Goal: Transaction & Acquisition: Purchase product/service

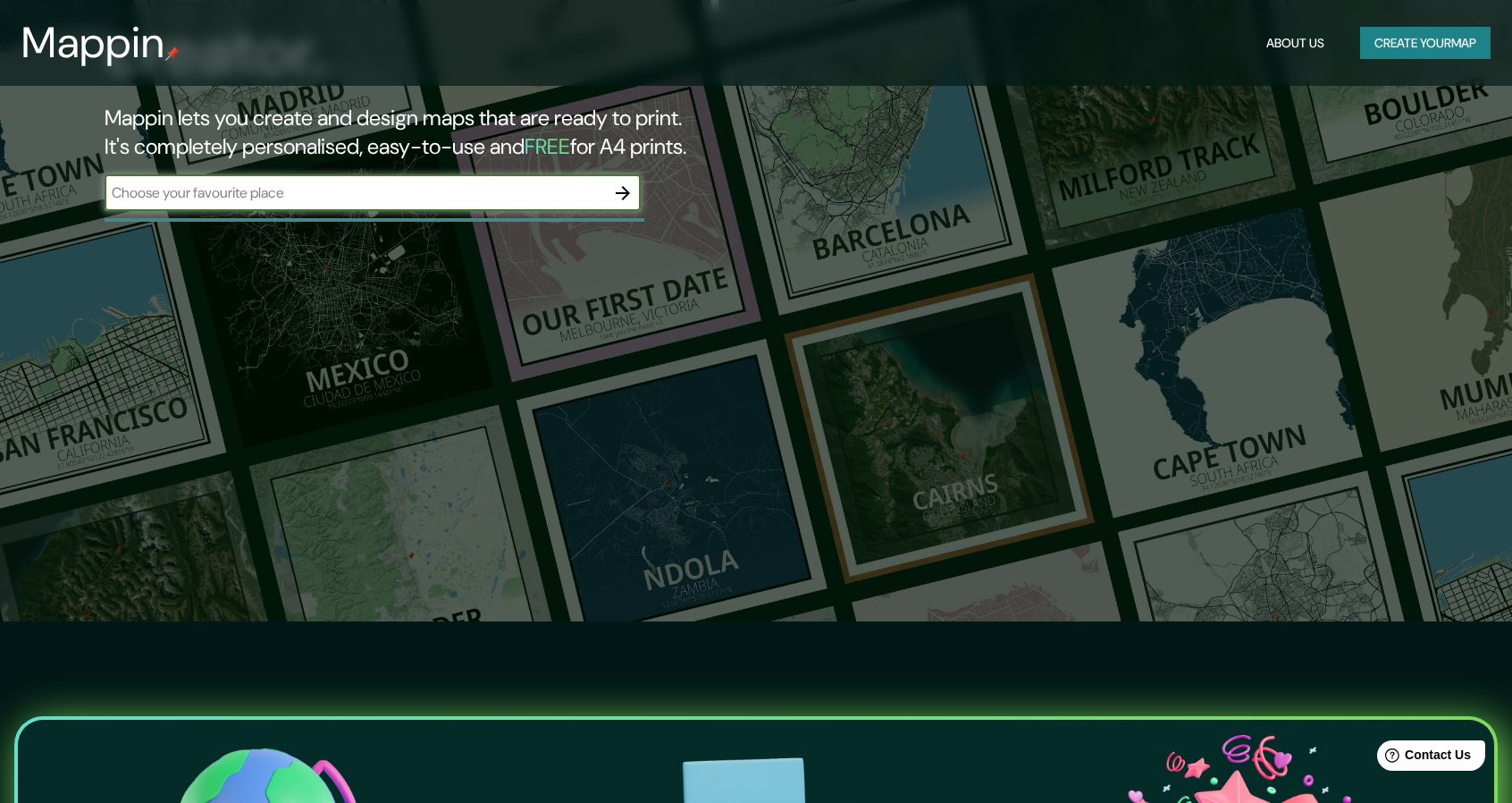
scroll to position [268, 0]
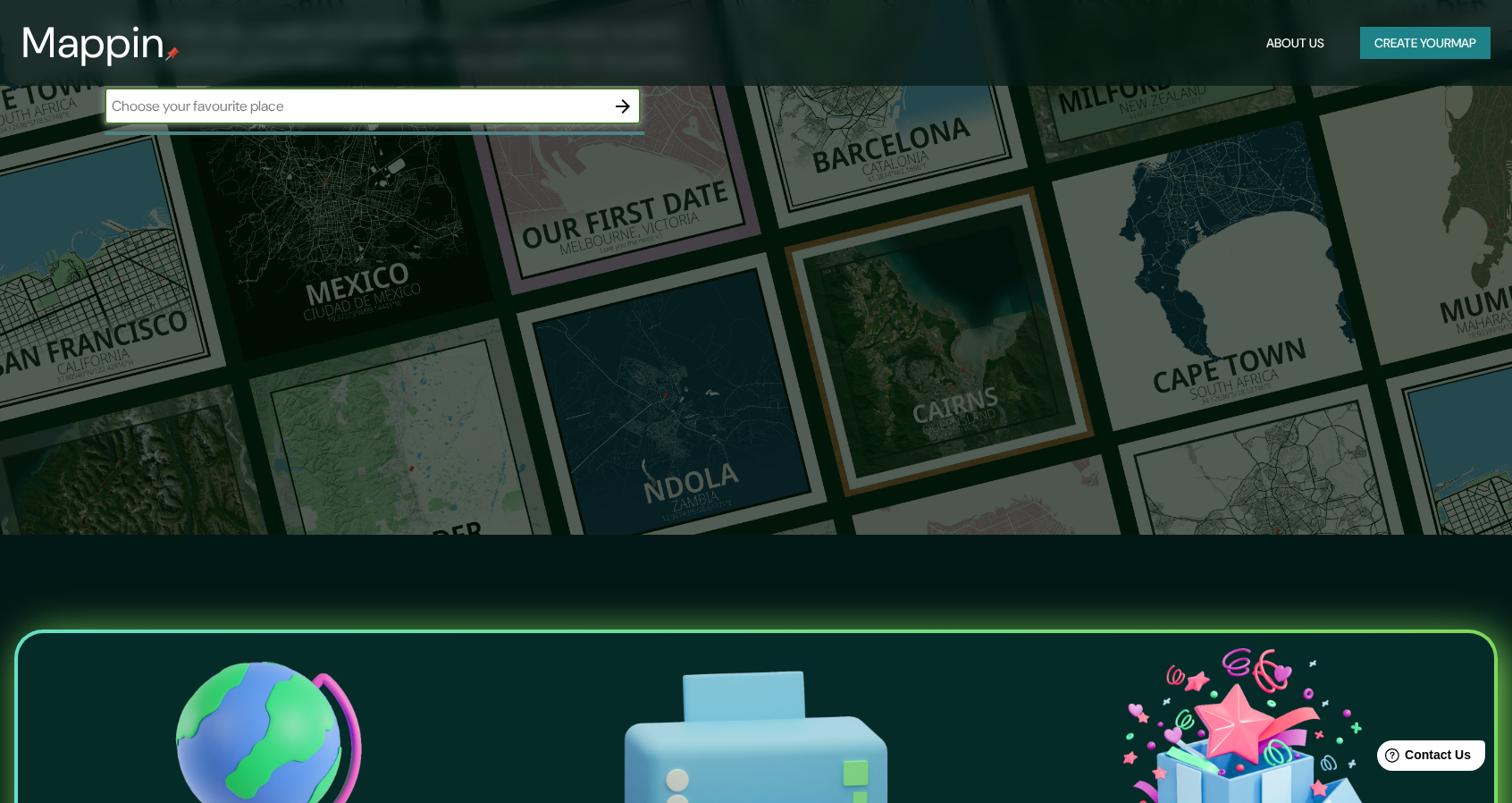
click at [1365, 54] on button "Create your map" at bounding box center [1426, 43] width 130 height 34
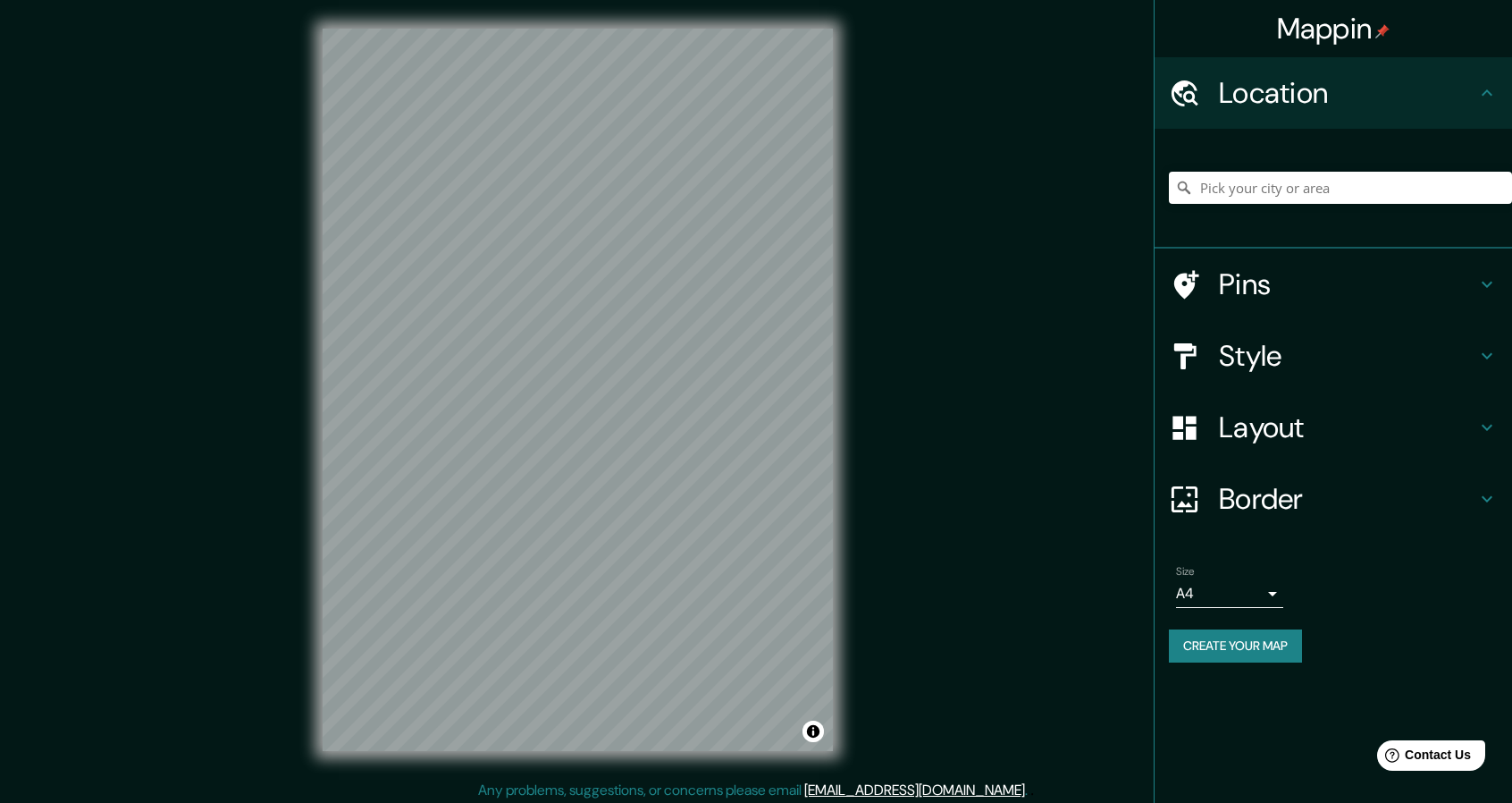
click at [1493, 284] on icon at bounding box center [1487, 284] width 21 height 21
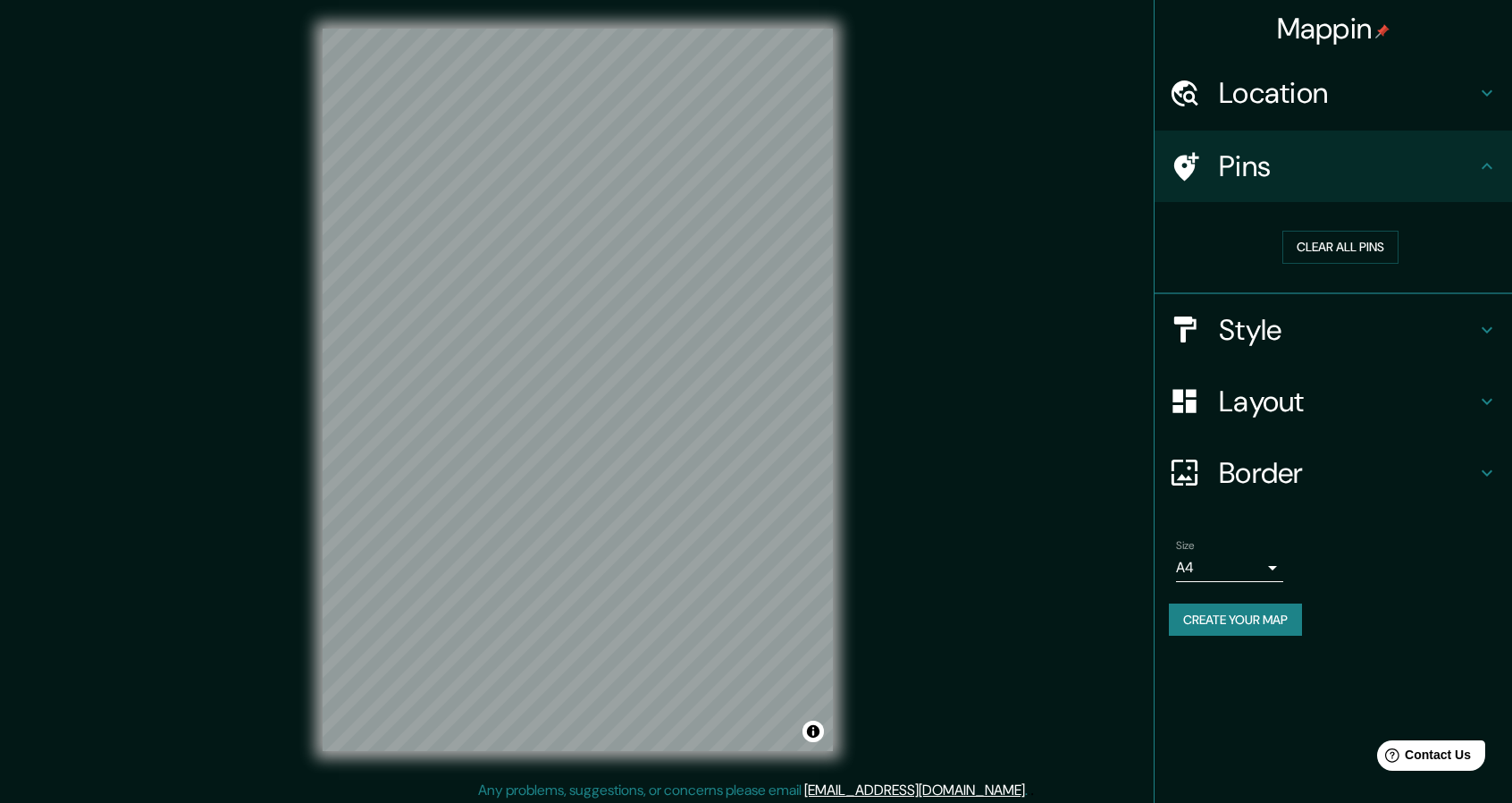
click at [1484, 178] on div "Pins" at bounding box center [1333, 166] width 357 height 72
click at [1481, 167] on icon at bounding box center [1487, 166] width 21 height 21
click at [1487, 155] on icon at bounding box center [1487, 166] width 21 height 21
click at [1477, 406] on icon at bounding box center [1487, 402] width 21 height 21
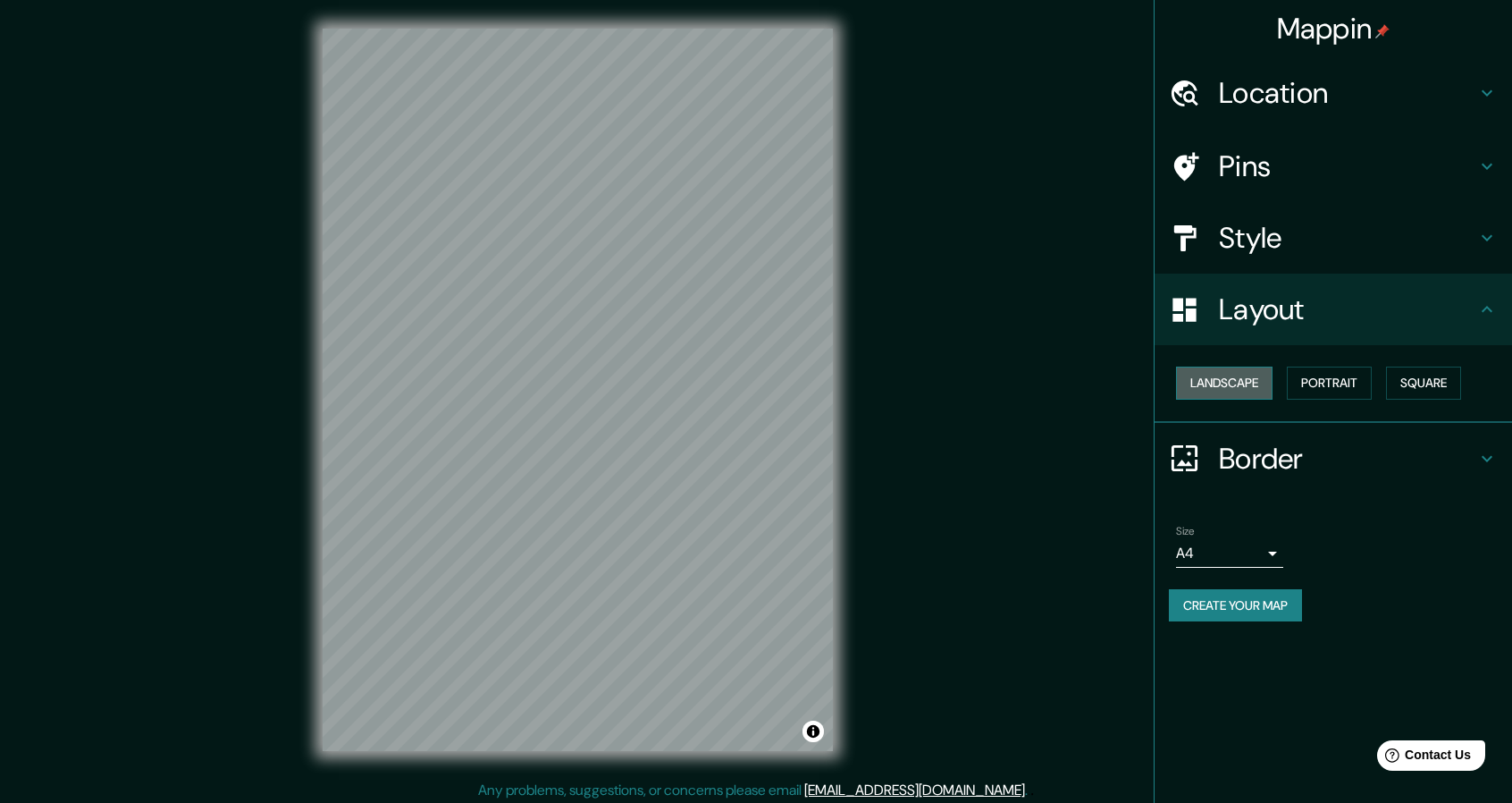
click at [1237, 371] on button "Landscape" at bounding box center [1225, 382] width 97 height 34
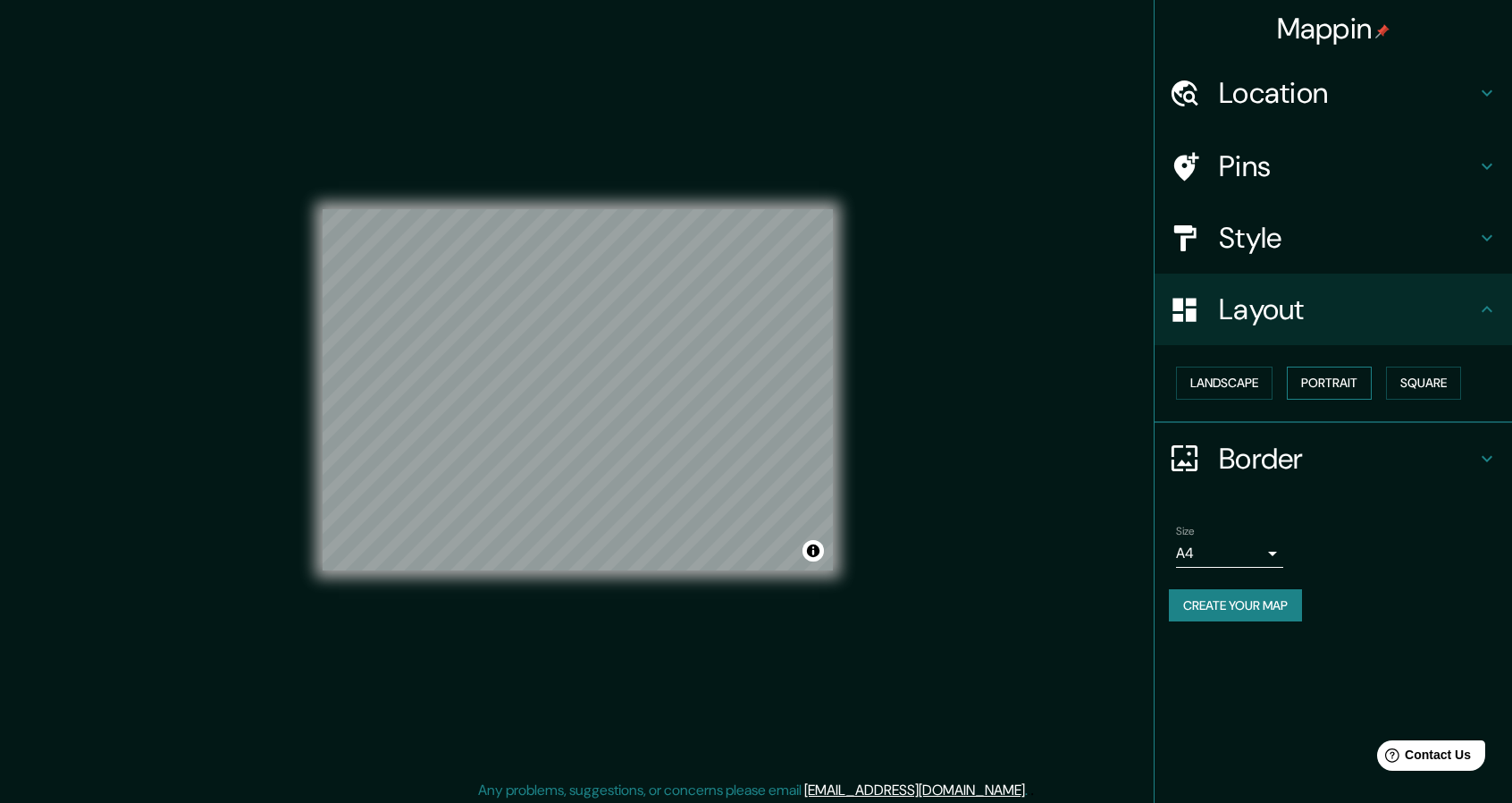
click at [1364, 385] on button "Portrait" at bounding box center [1329, 382] width 85 height 34
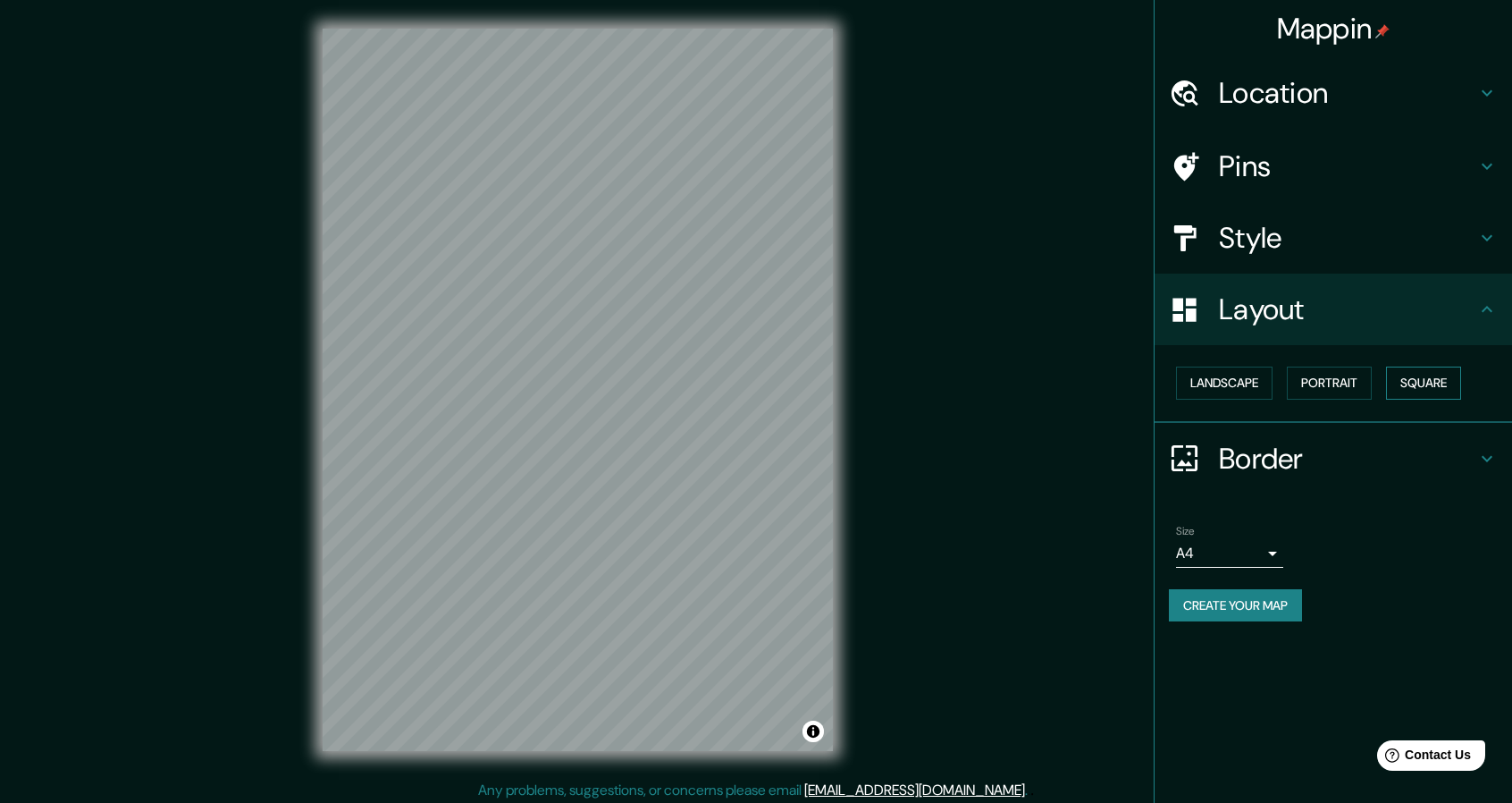
click at [1433, 377] on button "Square" at bounding box center [1424, 382] width 75 height 34
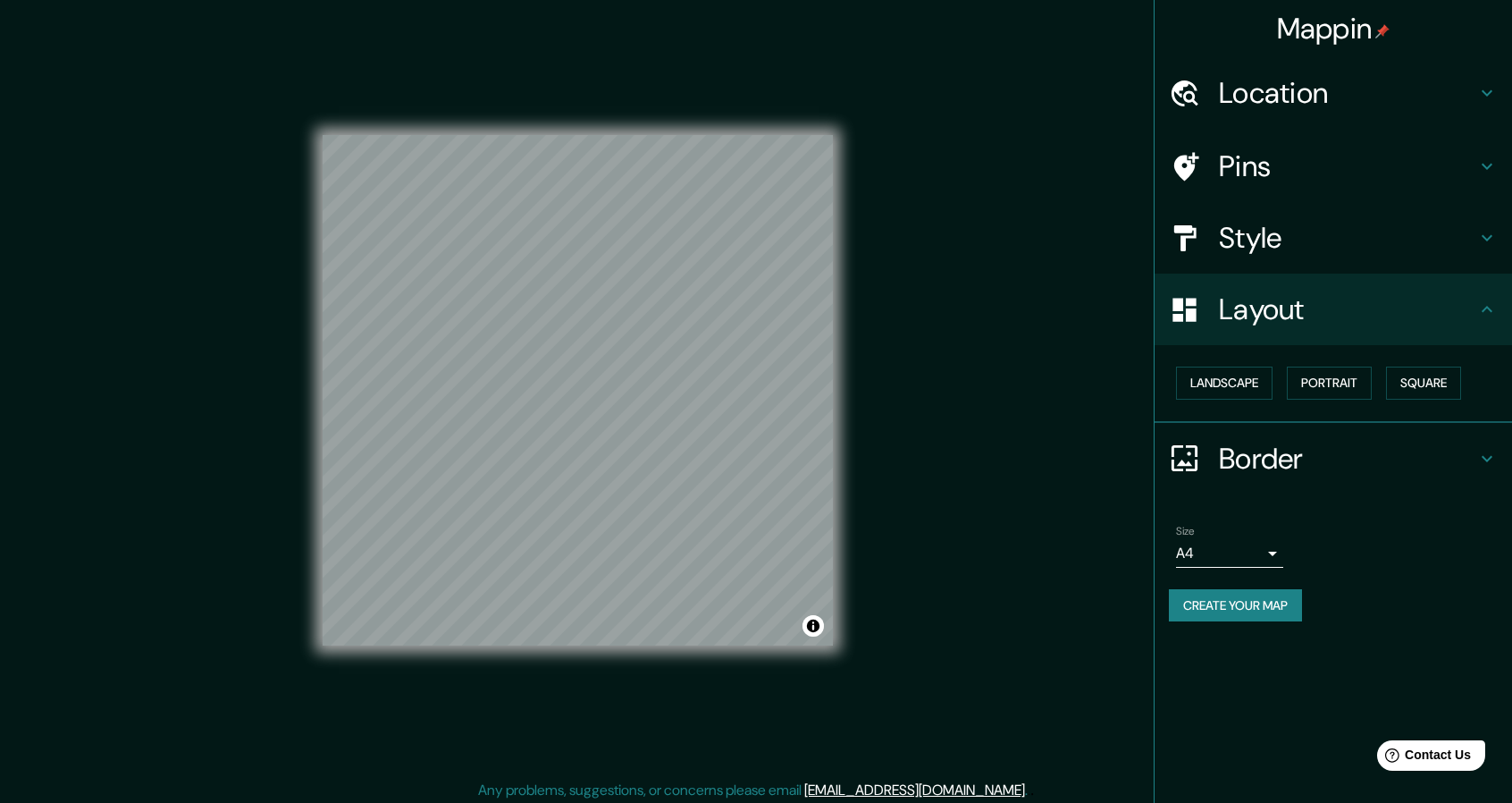
click at [1490, 227] on icon at bounding box center [1487, 238] width 21 height 21
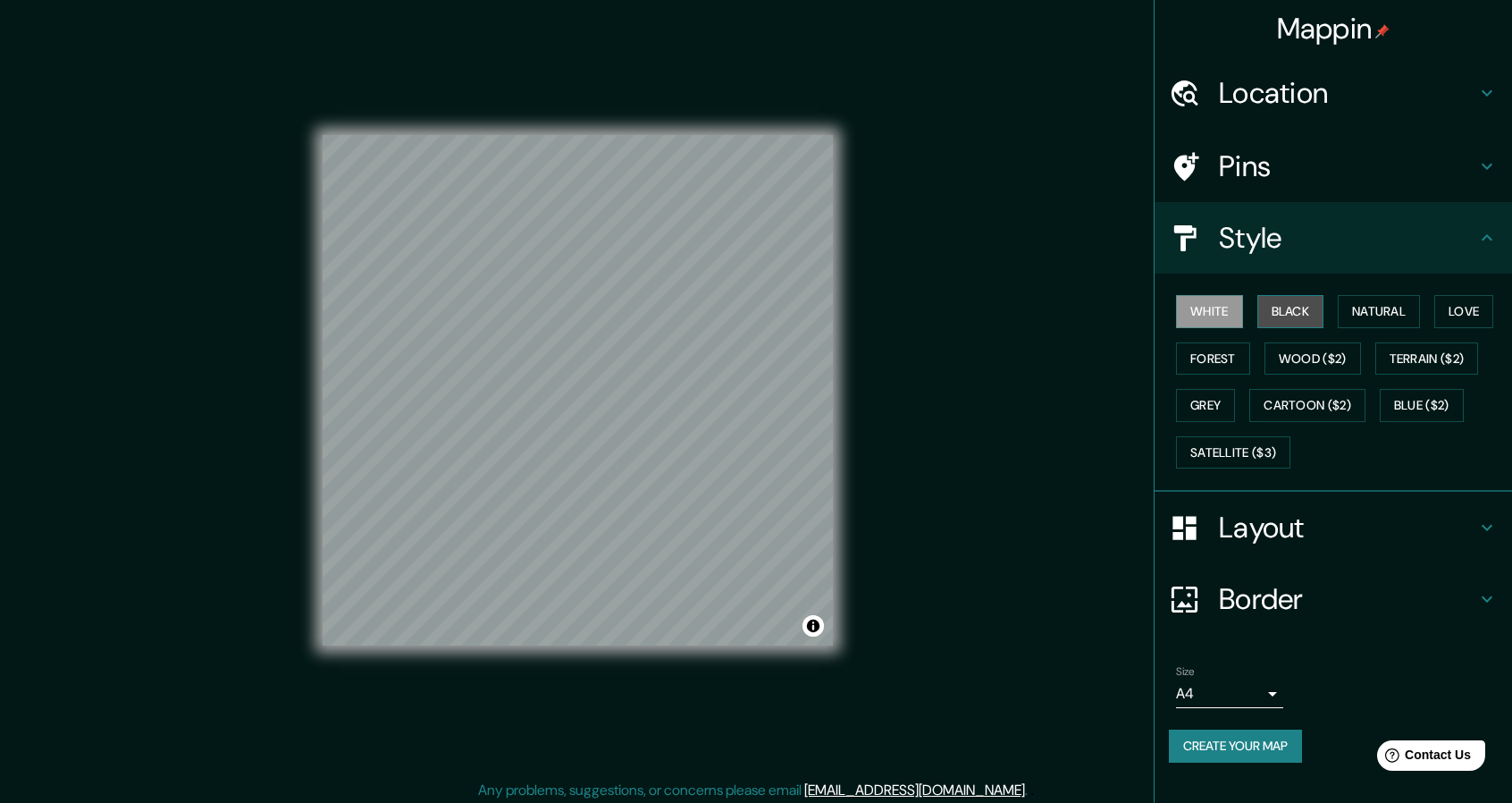
click at [1312, 303] on button "Black" at bounding box center [1292, 311] width 67 height 34
click at [1380, 309] on button "Natural" at bounding box center [1379, 311] width 82 height 34
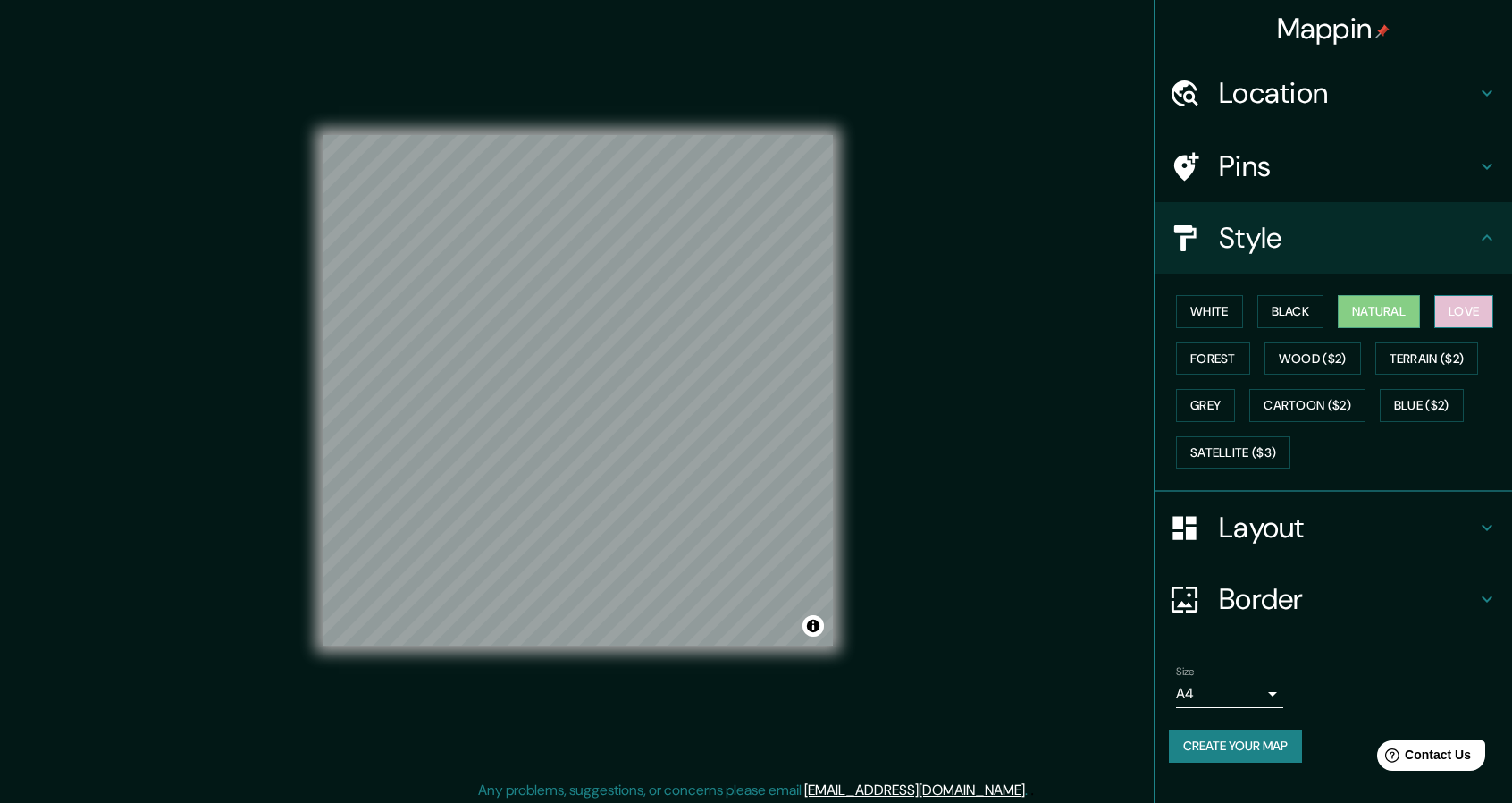
click at [1484, 306] on button "Love" at bounding box center [1464, 311] width 59 height 34
click at [1213, 367] on button "Forest" at bounding box center [1213, 358] width 74 height 34
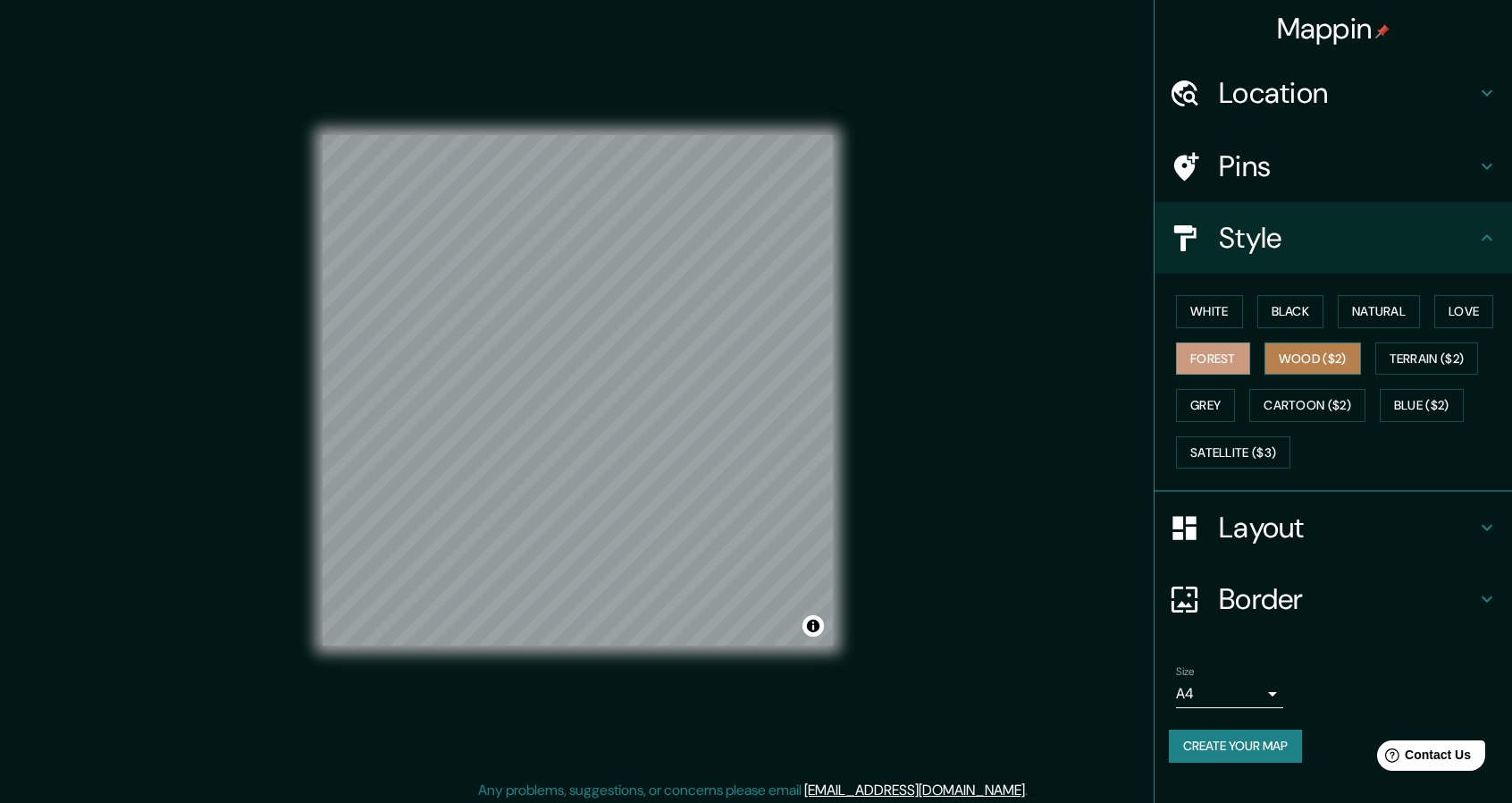
click at [1318, 361] on button "Wood ($2)" at bounding box center [1313, 358] width 97 height 34
click at [1455, 357] on button "Terrain ($2)" at bounding box center [1428, 358] width 103 height 34
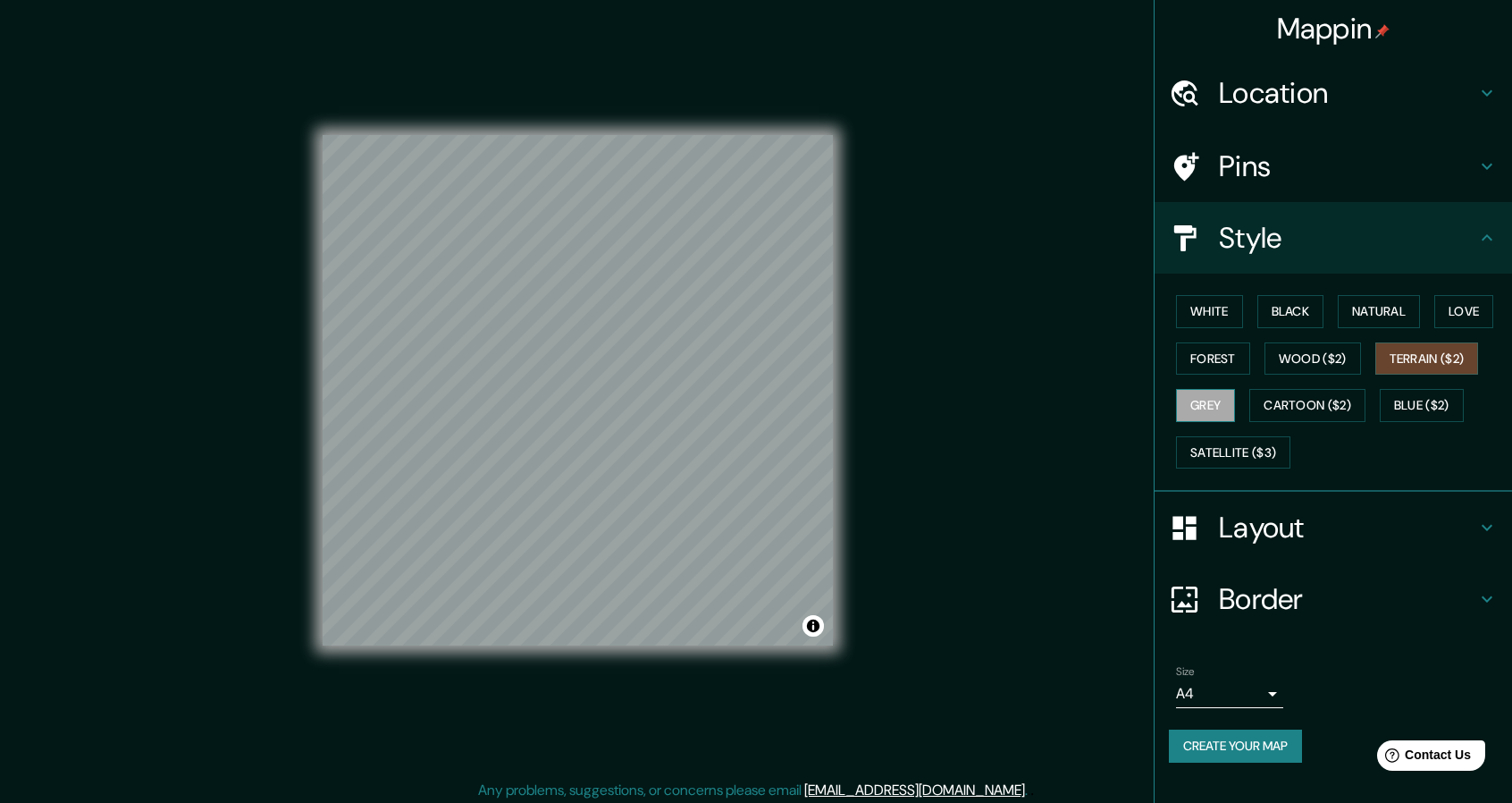
click at [1208, 402] on button "Grey" at bounding box center [1206, 405] width 59 height 34
click at [1303, 405] on button "Cartoon ($2)" at bounding box center [1307, 405] width 116 height 34
click at [793, 686] on div "© Mapbox © OpenStreetMap Improve this map" at bounding box center [578, 390] width 511 height 723
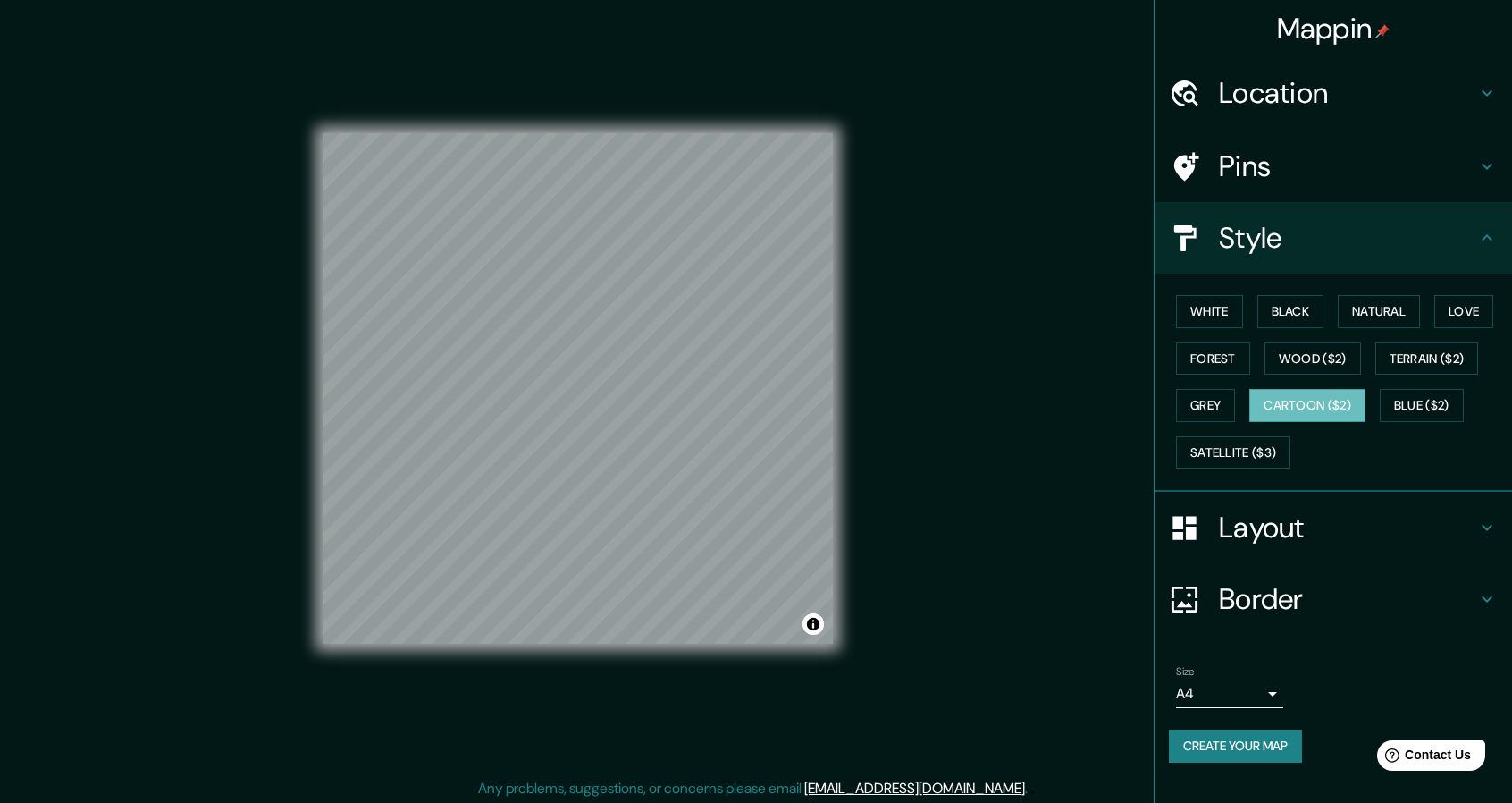
scroll to position [6, 0]
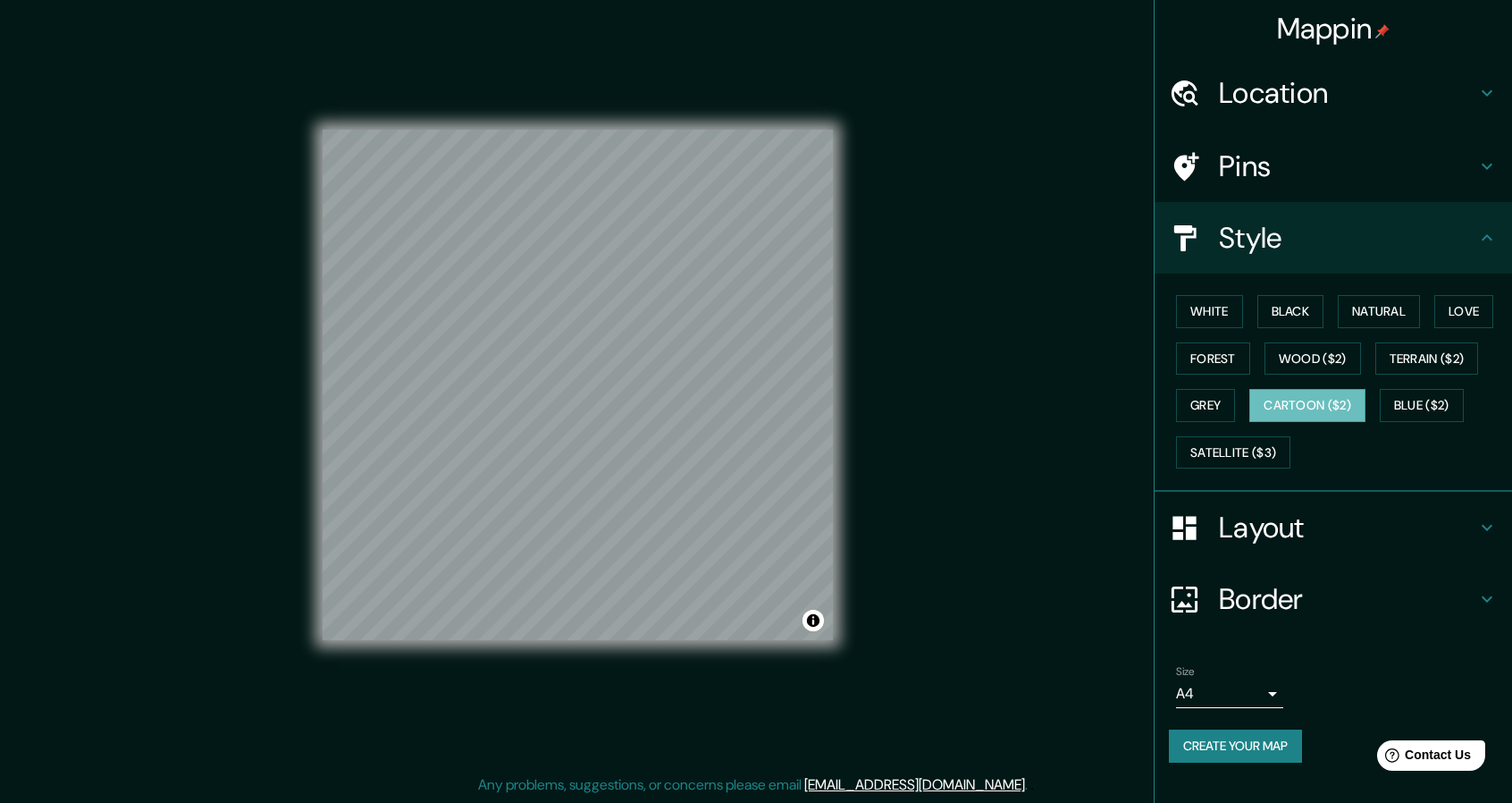
click at [1493, 522] on icon at bounding box center [1487, 527] width 21 height 21
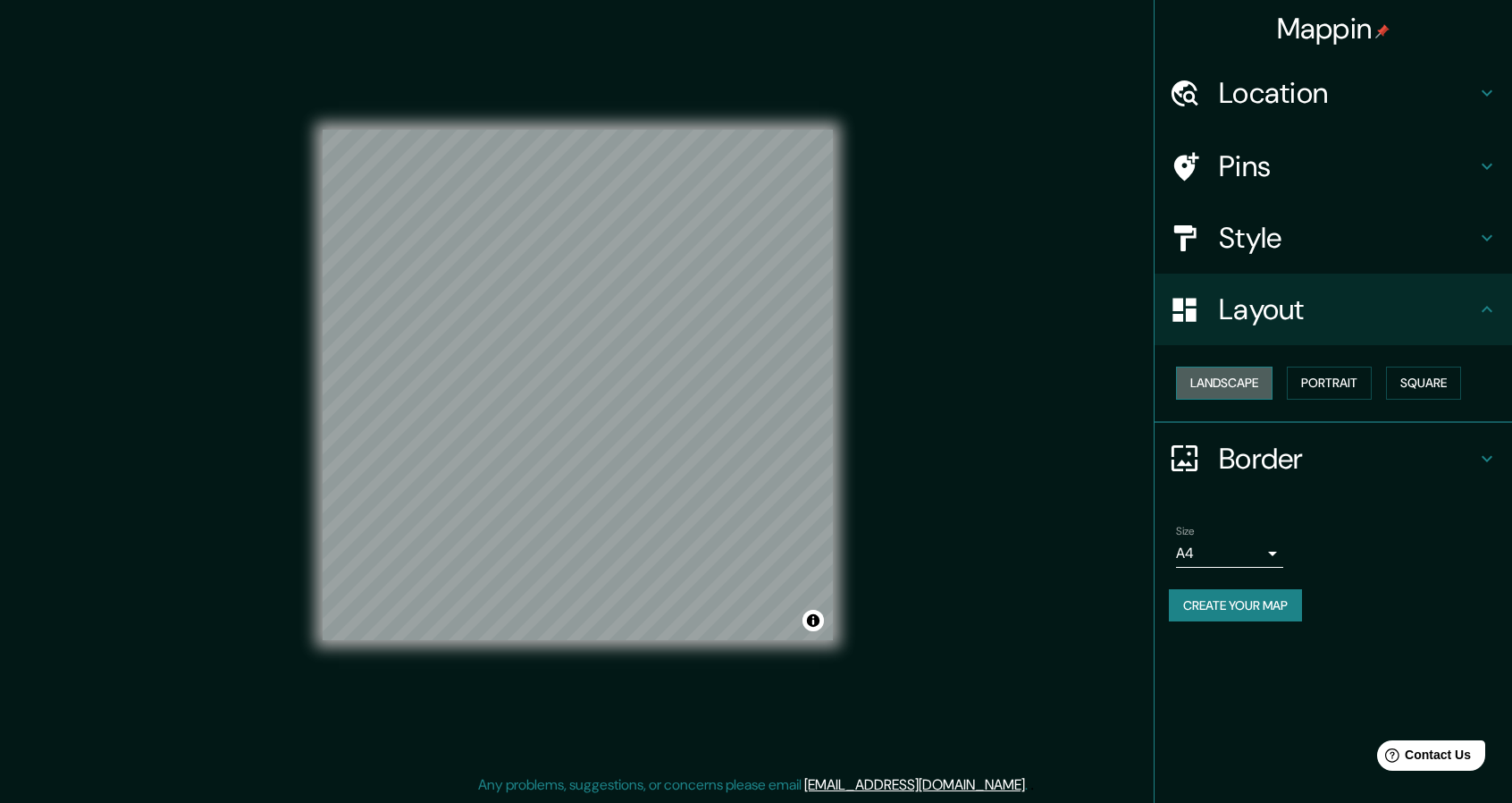
click at [1233, 381] on button "Landscape" at bounding box center [1225, 382] width 97 height 34
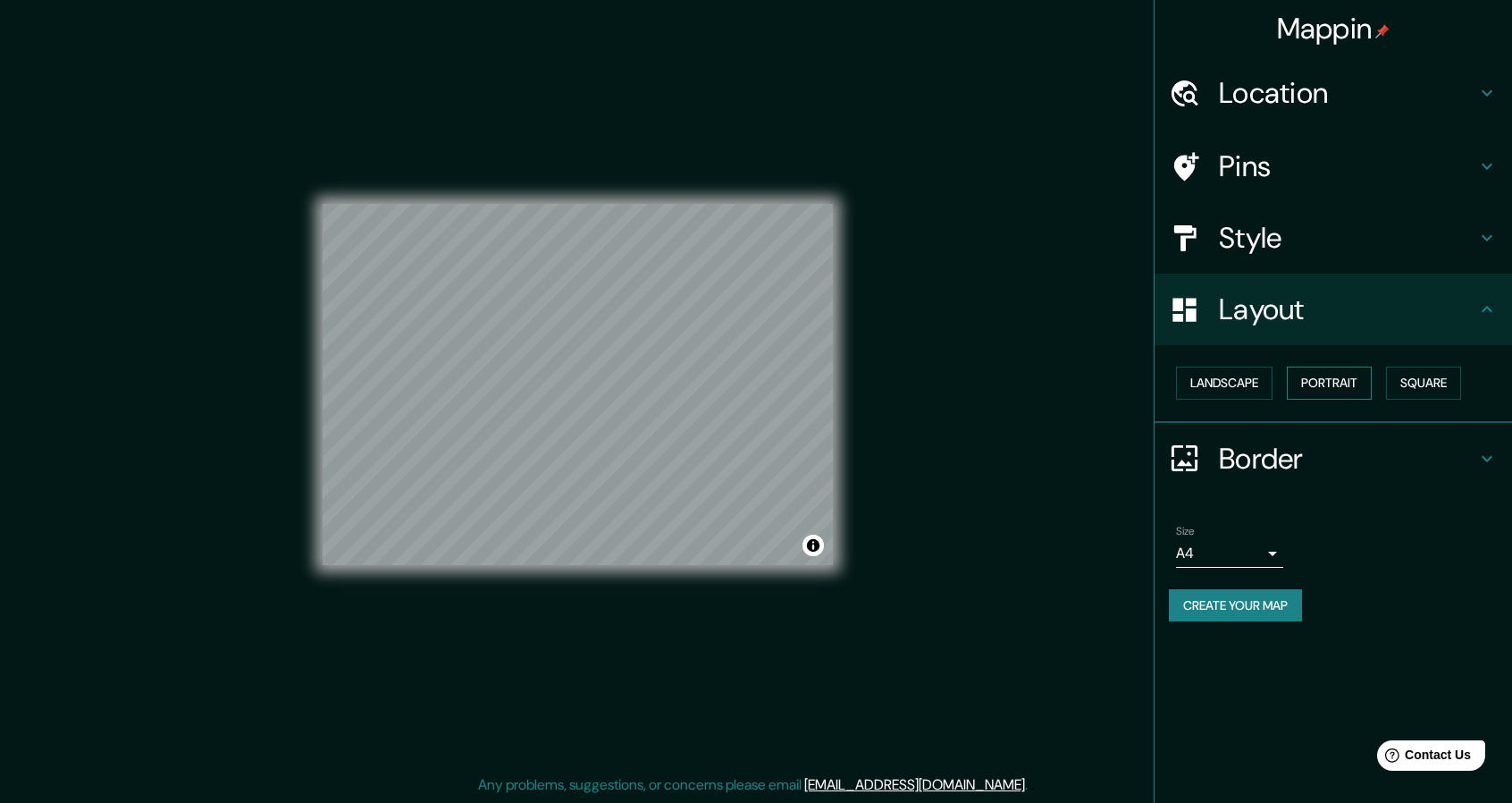
click at [1340, 379] on button "Portrait" at bounding box center [1329, 382] width 85 height 34
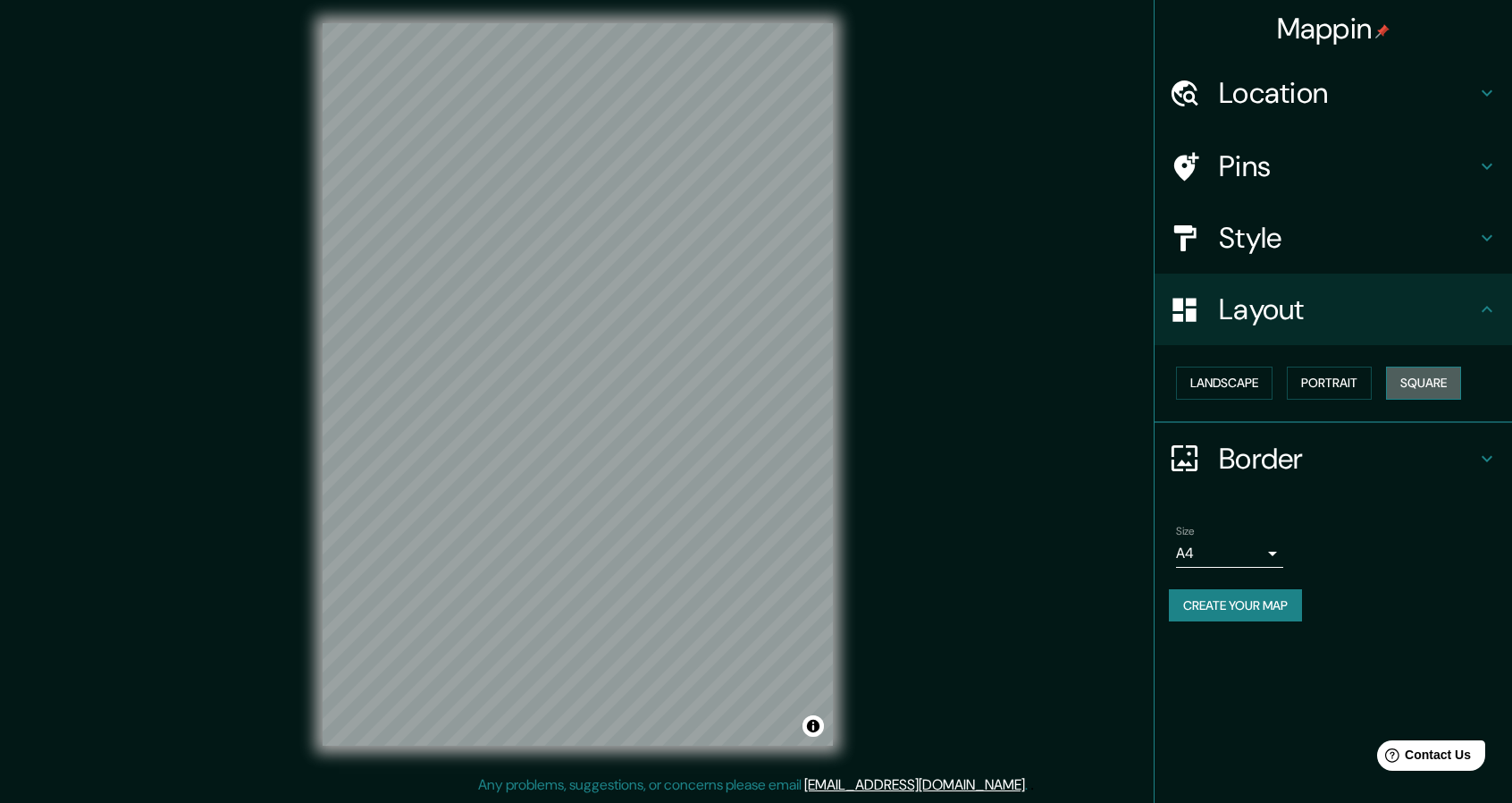
click at [1420, 383] on button "Square" at bounding box center [1424, 382] width 75 height 34
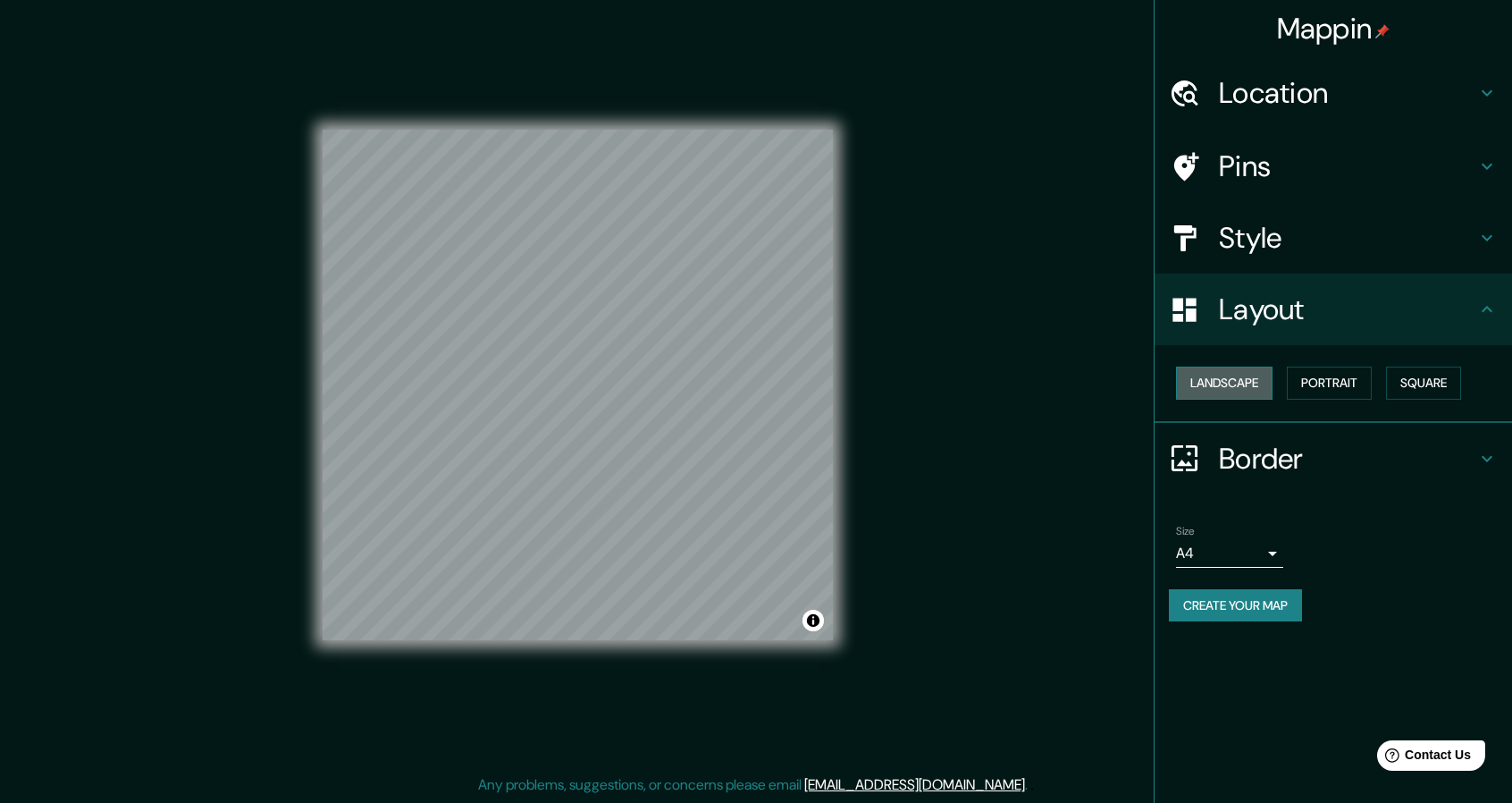
click at [1272, 382] on button "Landscape" at bounding box center [1225, 382] width 97 height 34
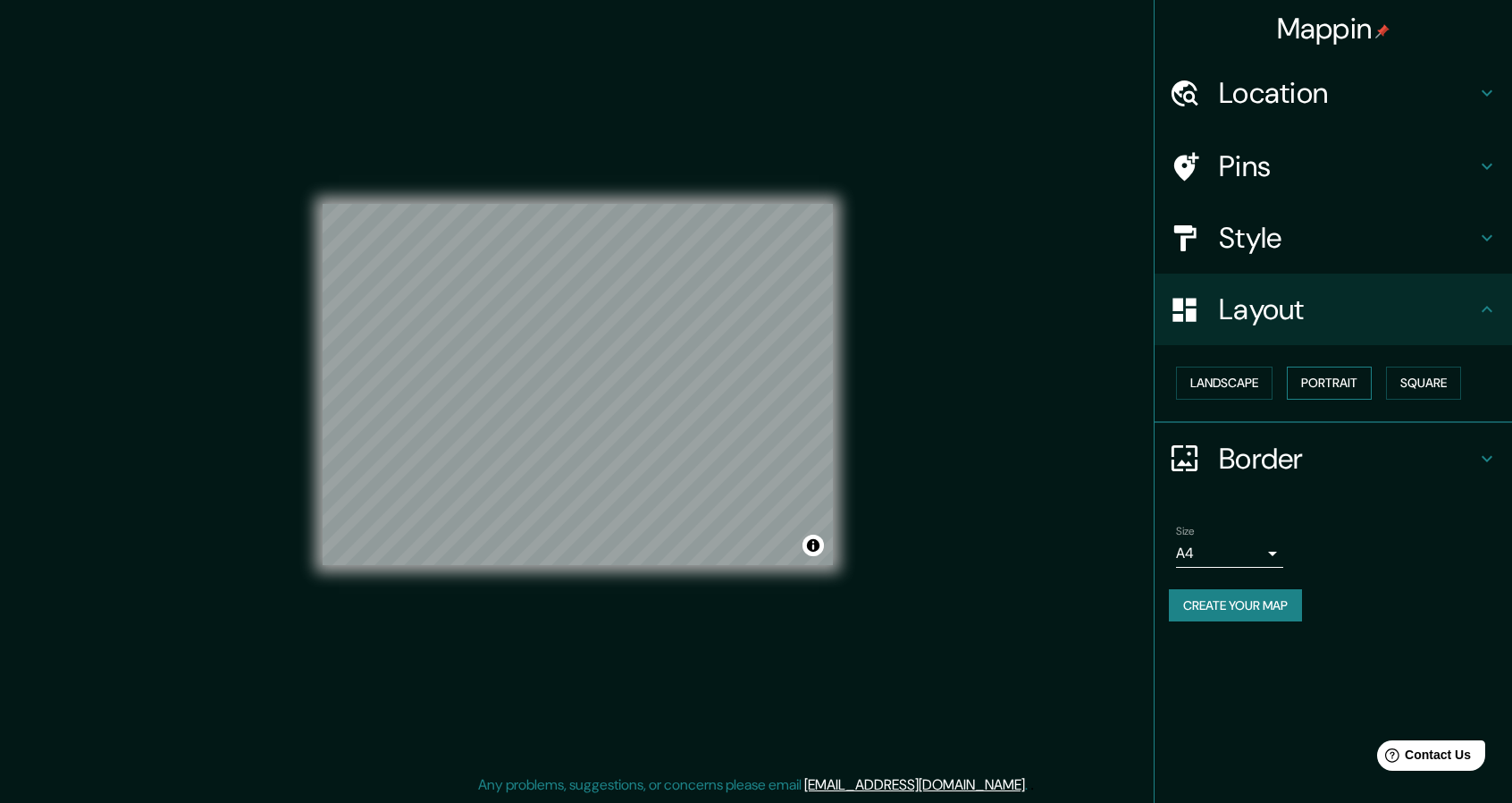
click at [1344, 381] on button "Portrait" at bounding box center [1329, 382] width 85 height 34
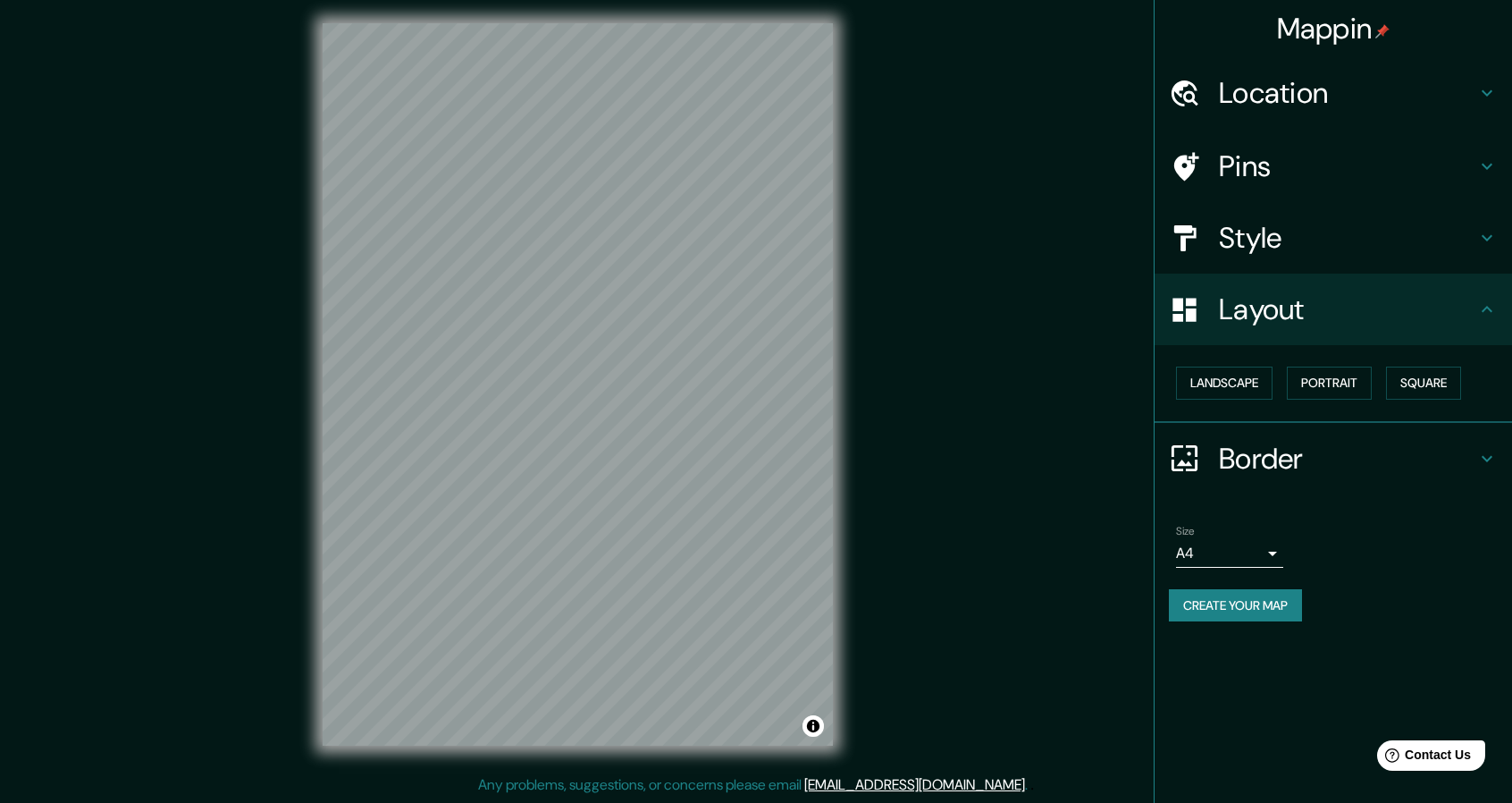
click at [1226, 459] on h4 "Border" at bounding box center [1347, 458] width 258 height 35
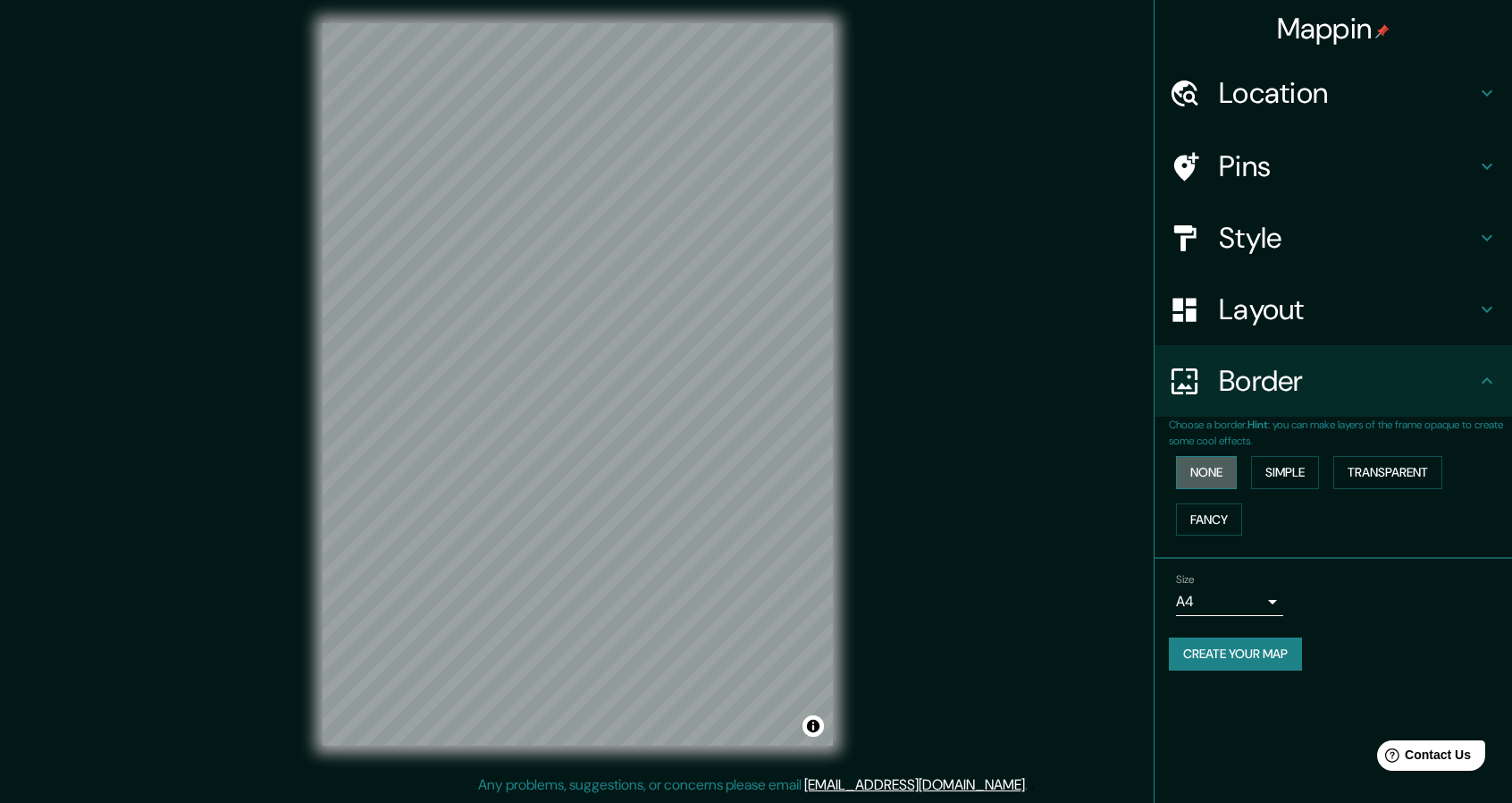
click at [1218, 467] on button "None" at bounding box center [1206, 472] width 60 height 34
click at [1271, 469] on button "Simple" at bounding box center [1285, 472] width 68 height 34
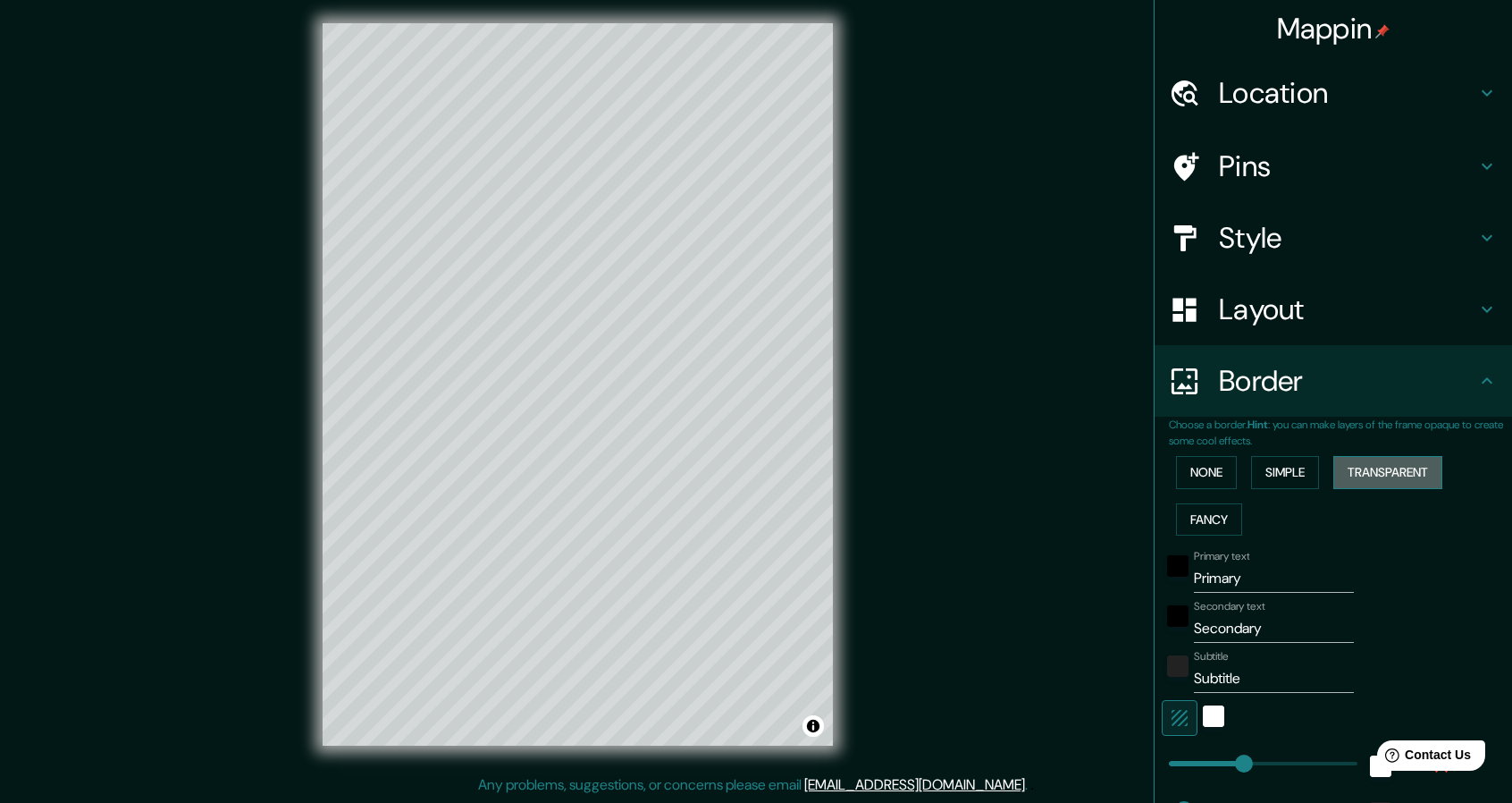
click at [1396, 482] on button "Transparent" at bounding box center [1388, 472] width 109 height 34
click at [1203, 516] on button "Fancy" at bounding box center [1209, 519] width 66 height 34
click at [1193, 470] on button "None" at bounding box center [1206, 472] width 60 height 34
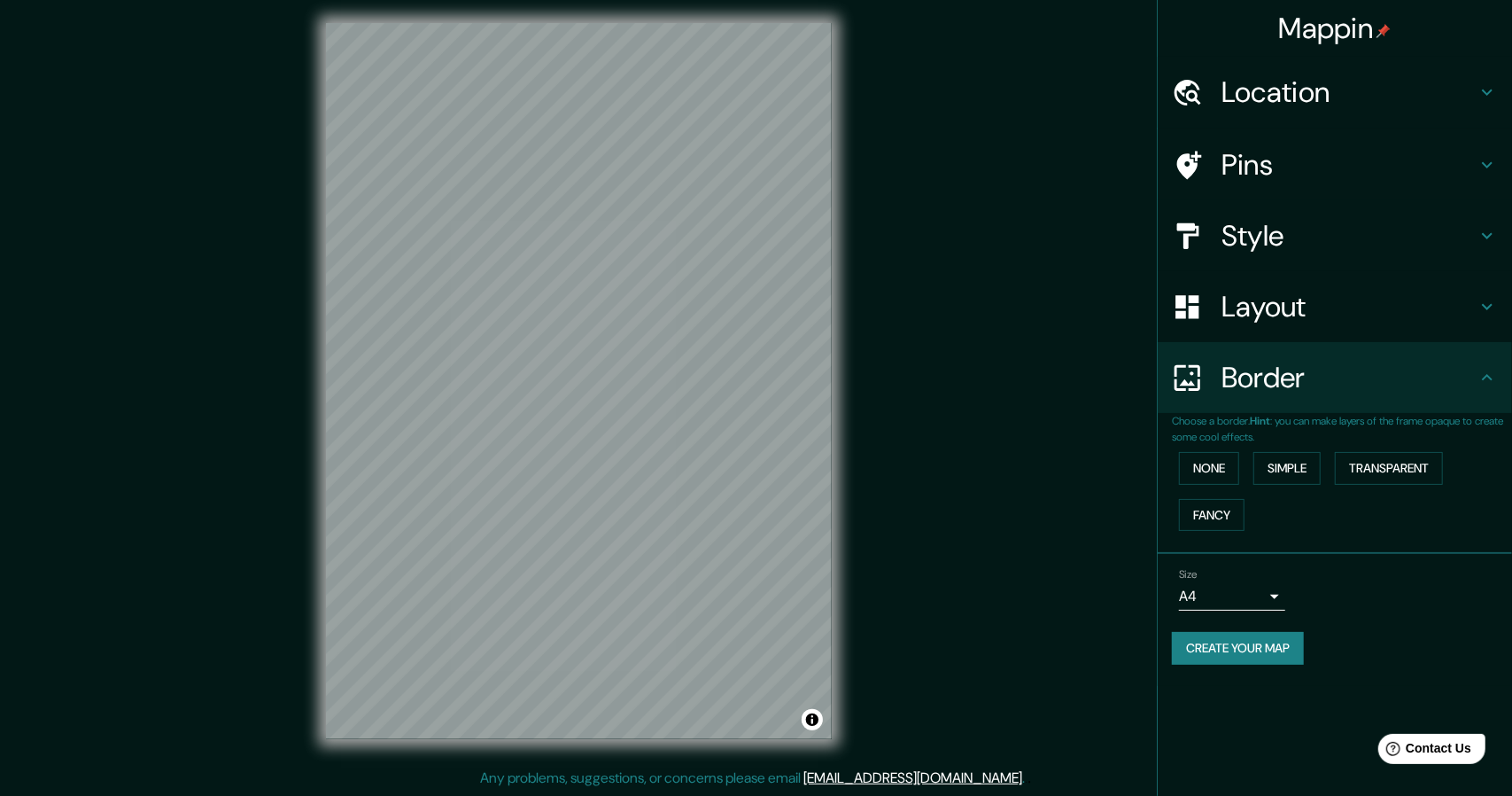
click at [1265, 587] on body "Mappin Location Pins Style Layout Border Choose a border. Hint : you can make l…" at bounding box center [756, 392] width 1512 height 796
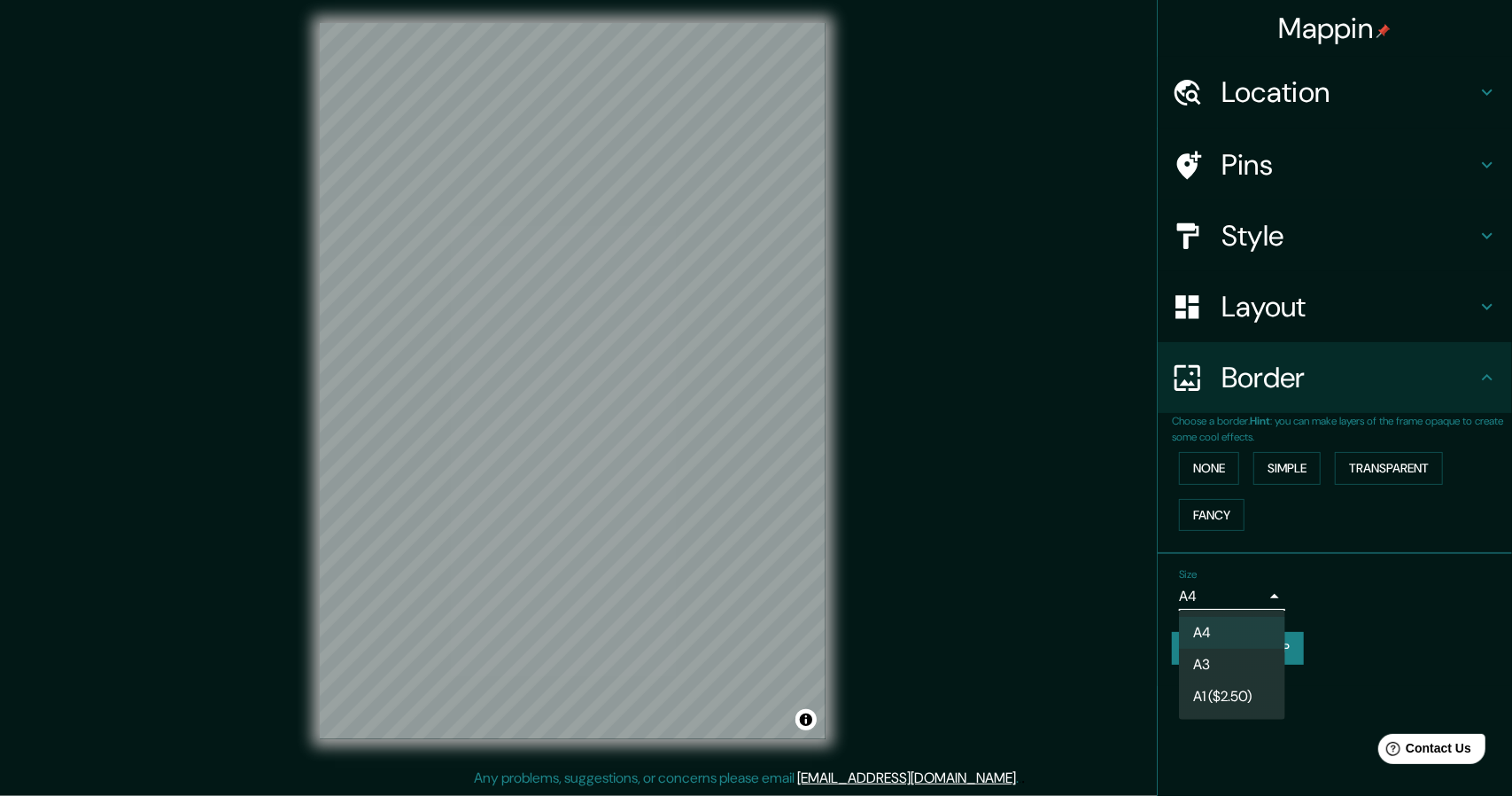
click at [1210, 658] on li "A3" at bounding box center [1233, 665] width 106 height 32
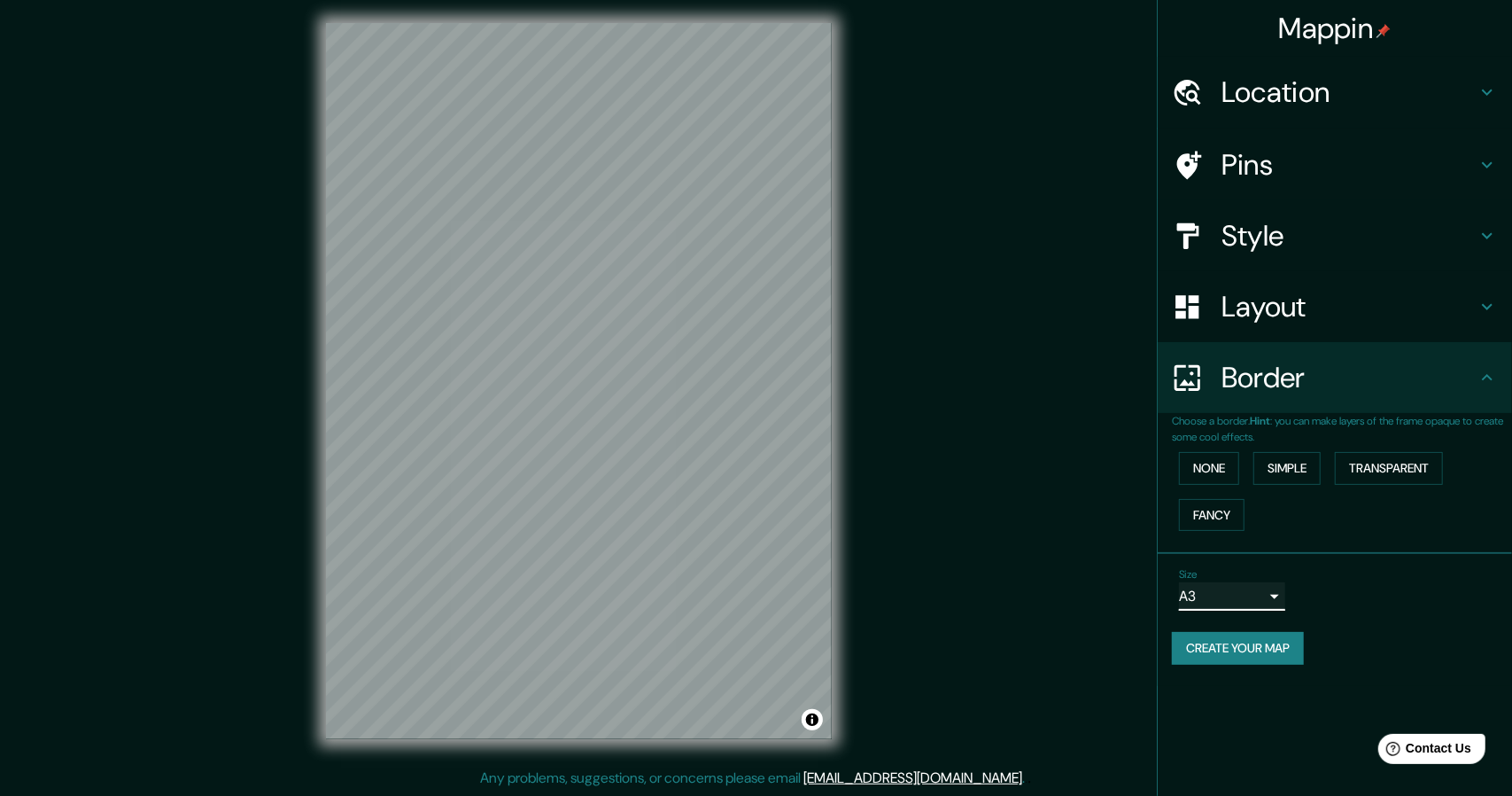
type input "a4"
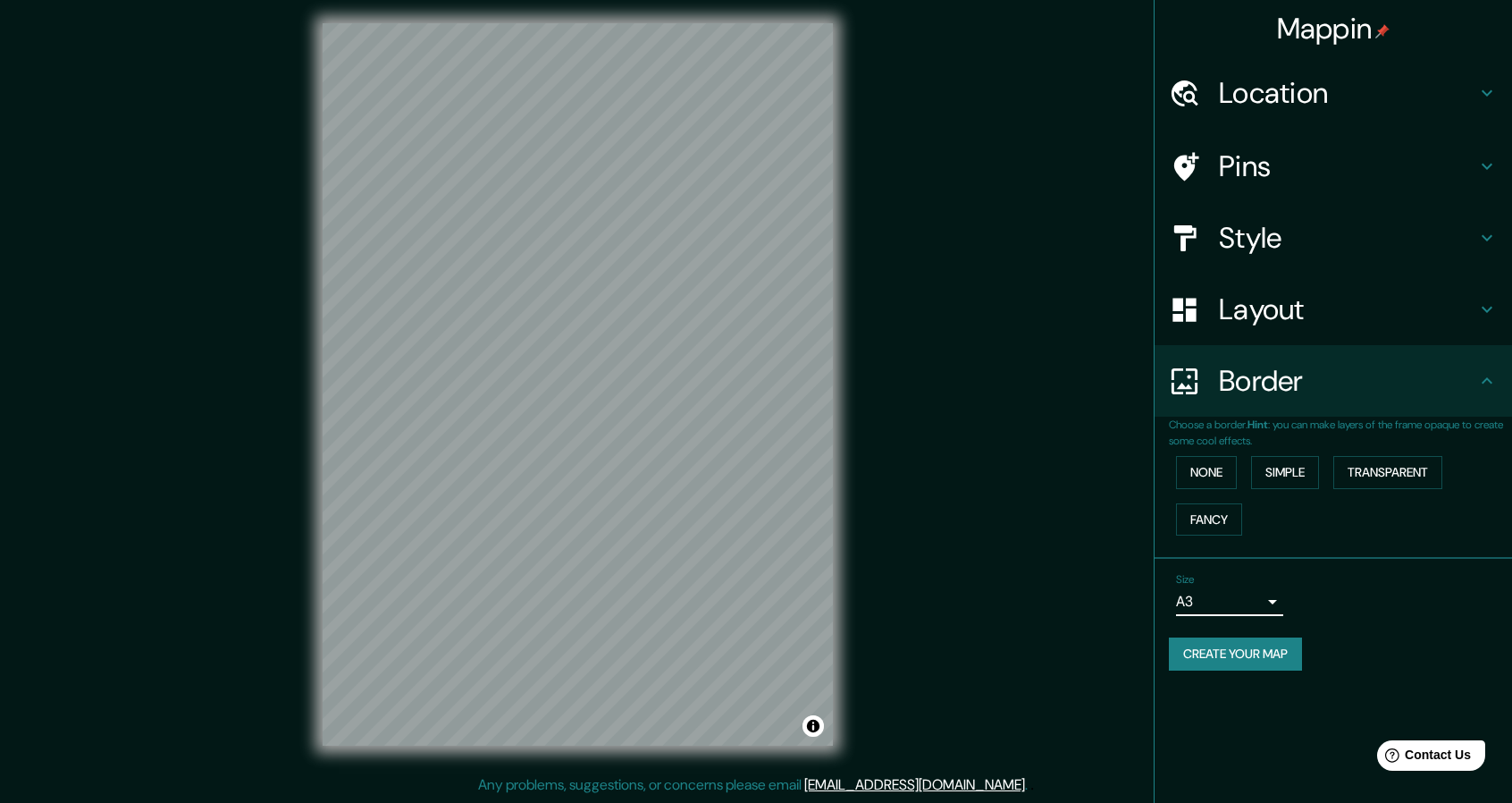
click at [1255, 311] on h4 "Layout" at bounding box center [1347, 309] width 258 height 35
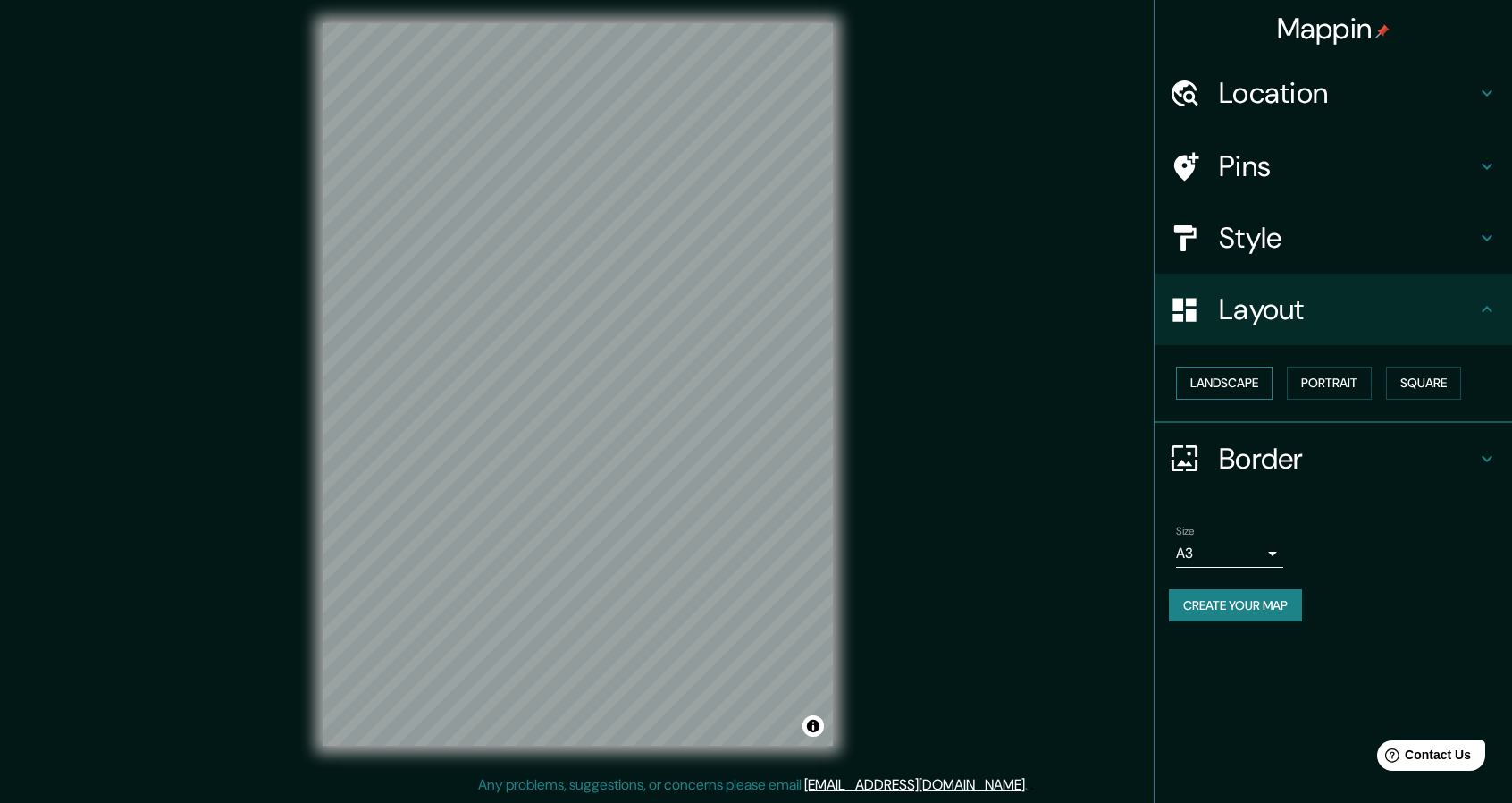
click at [1249, 373] on button "Landscape" at bounding box center [1225, 382] width 97 height 34
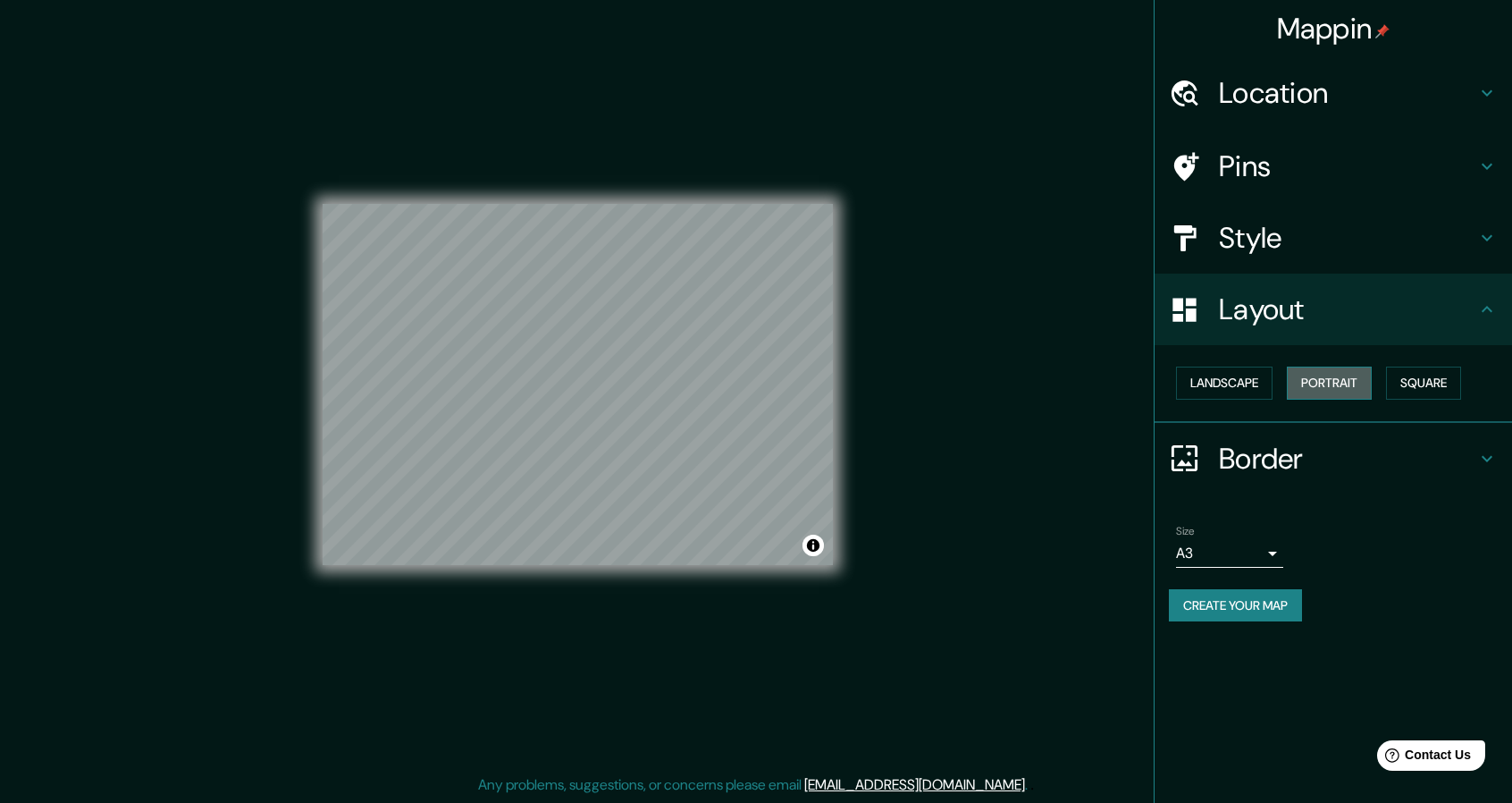
click at [1355, 383] on button "Portrait" at bounding box center [1329, 382] width 85 height 34
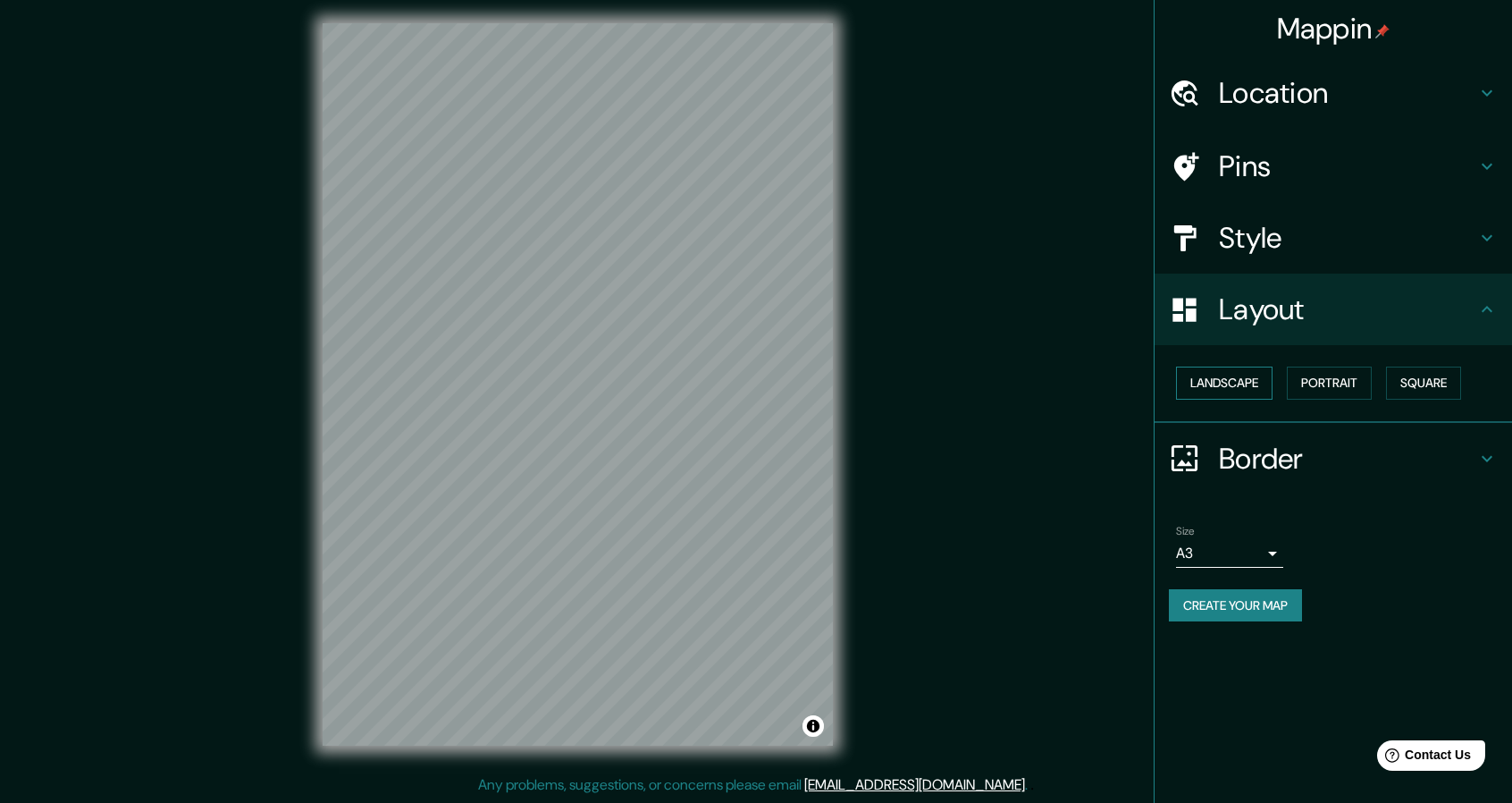
click at [1216, 373] on button "Landscape" at bounding box center [1225, 382] width 97 height 34
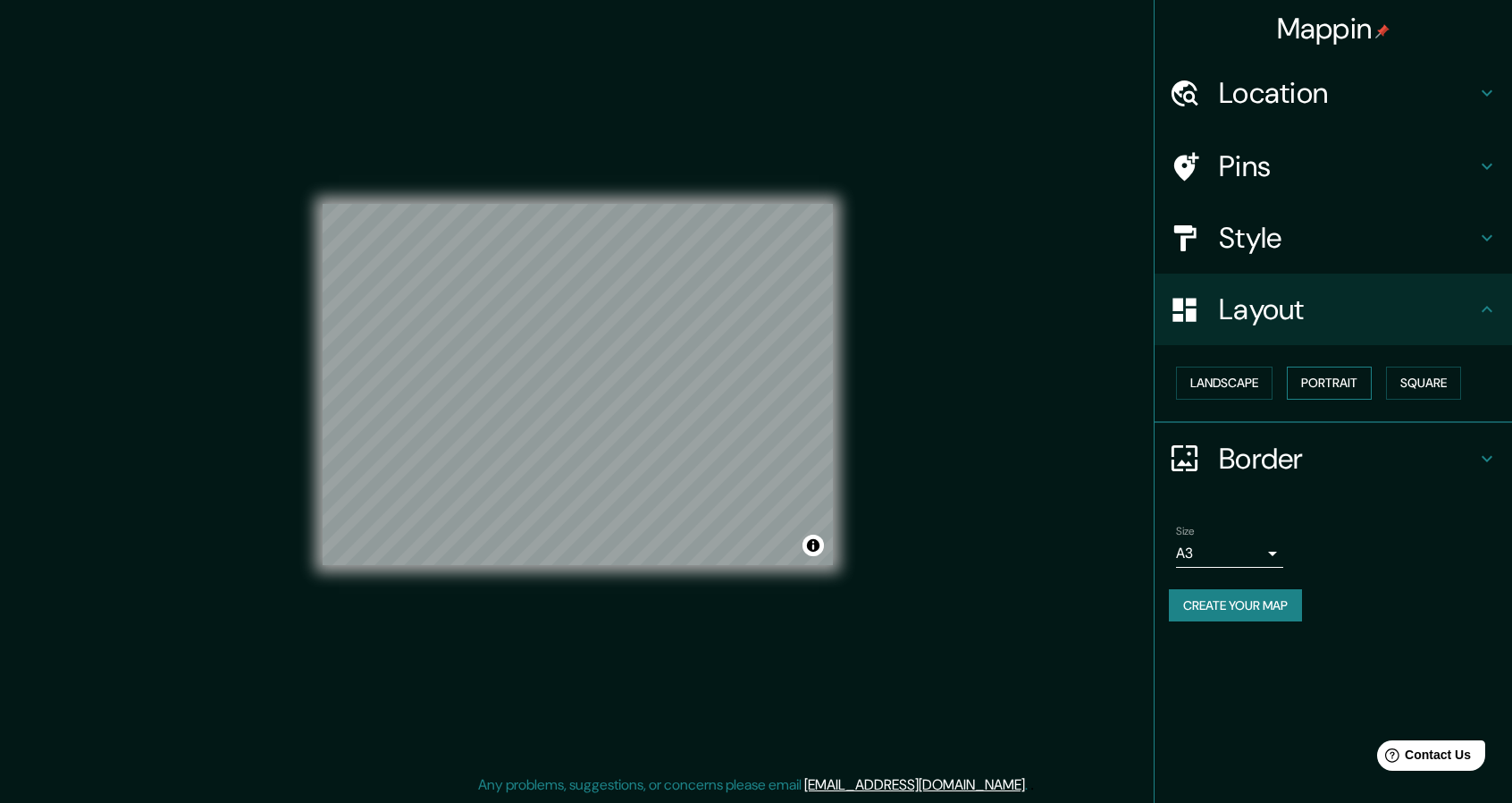
click at [1355, 375] on button "Portrait" at bounding box center [1329, 382] width 85 height 34
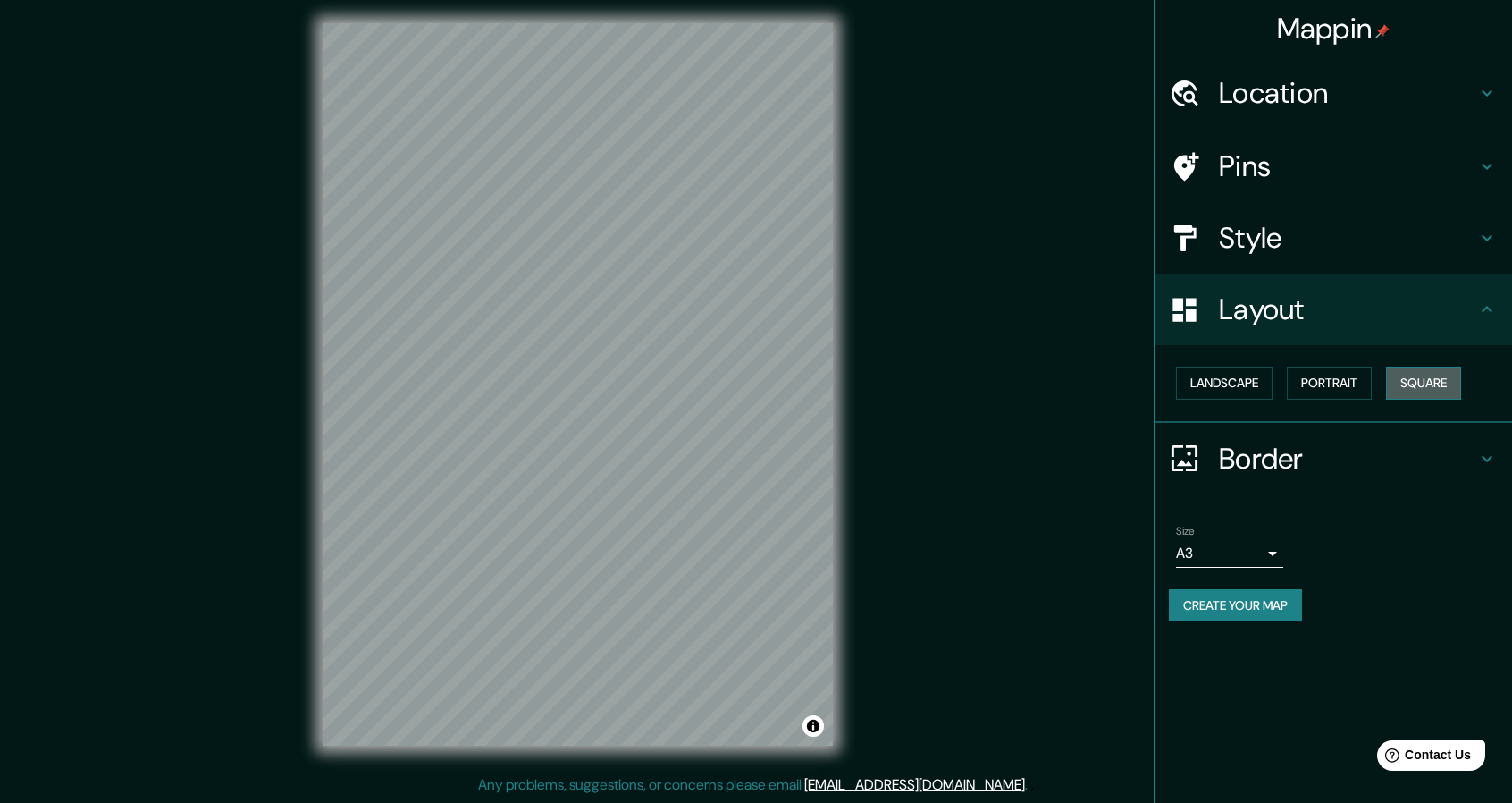
click at [1414, 378] on button "Square" at bounding box center [1424, 382] width 75 height 34
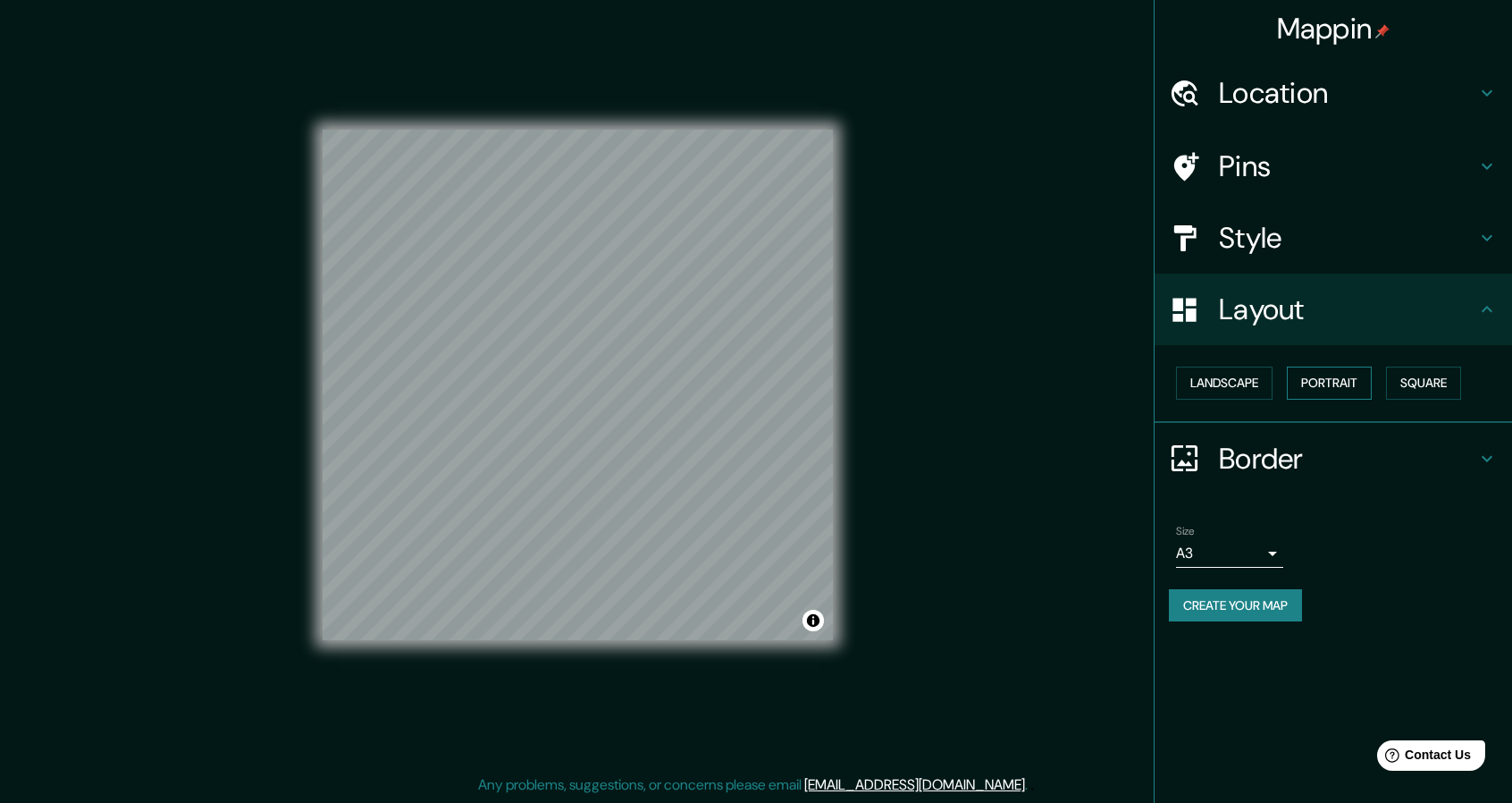
click at [1305, 379] on button "Portrait" at bounding box center [1329, 382] width 85 height 34
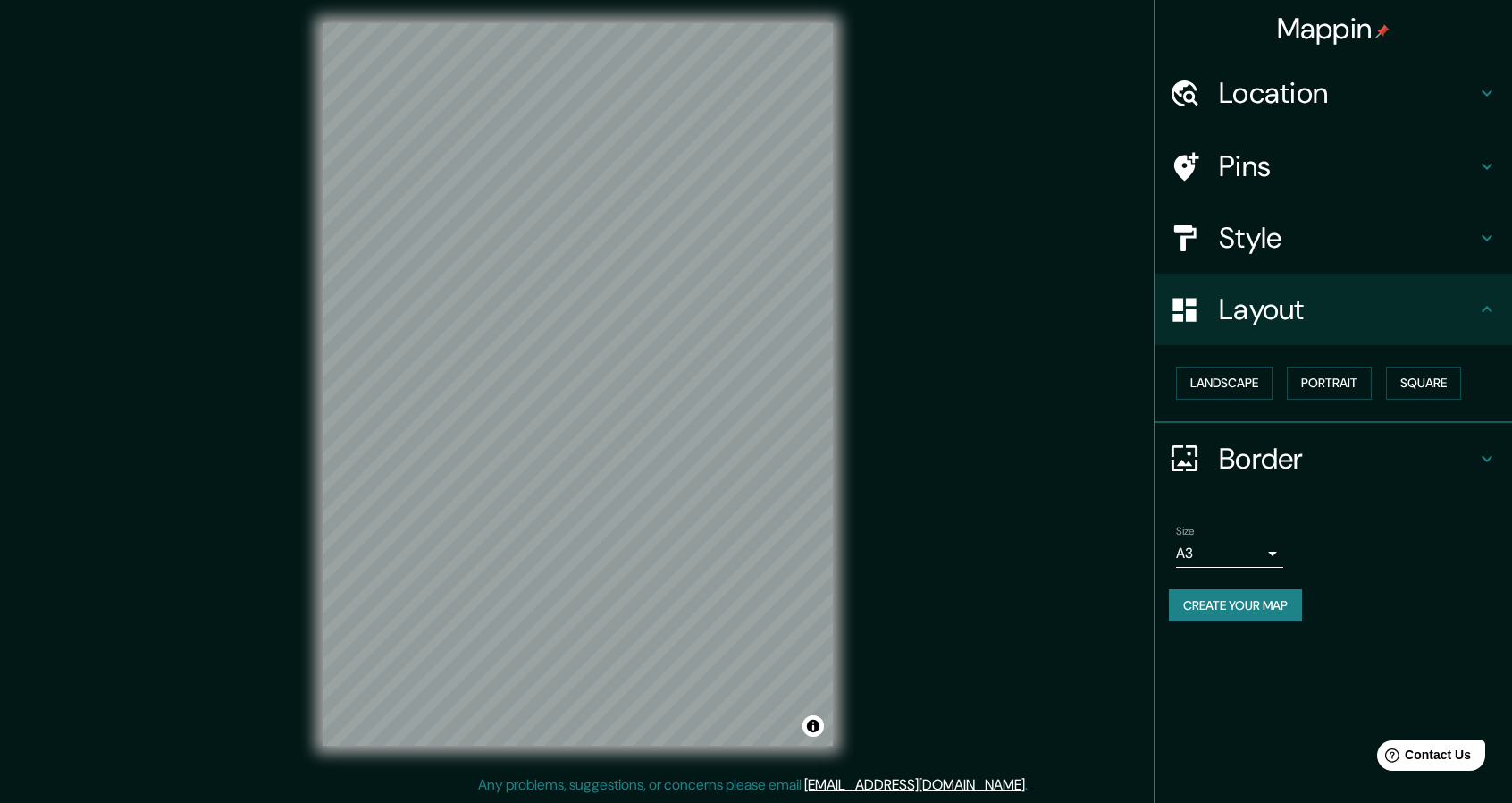
drag, startPoint x: 1266, startPoint y: 598, endPoint x: 1427, endPoint y: 500, distance: 188.5
click at [1427, 500] on ul "Location Pins Style Layout Landscape Portrait Square Border Choose a border. Hi…" at bounding box center [1333, 350] width 357 height 585
click at [1270, 607] on button "Create your map" at bounding box center [1235, 606] width 133 height 34
click at [1230, 598] on div "Create your map" at bounding box center [1333, 606] width 329 height 34
drag, startPoint x: 833, startPoint y: 610, endPoint x: 985, endPoint y: 618, distance: 152.2
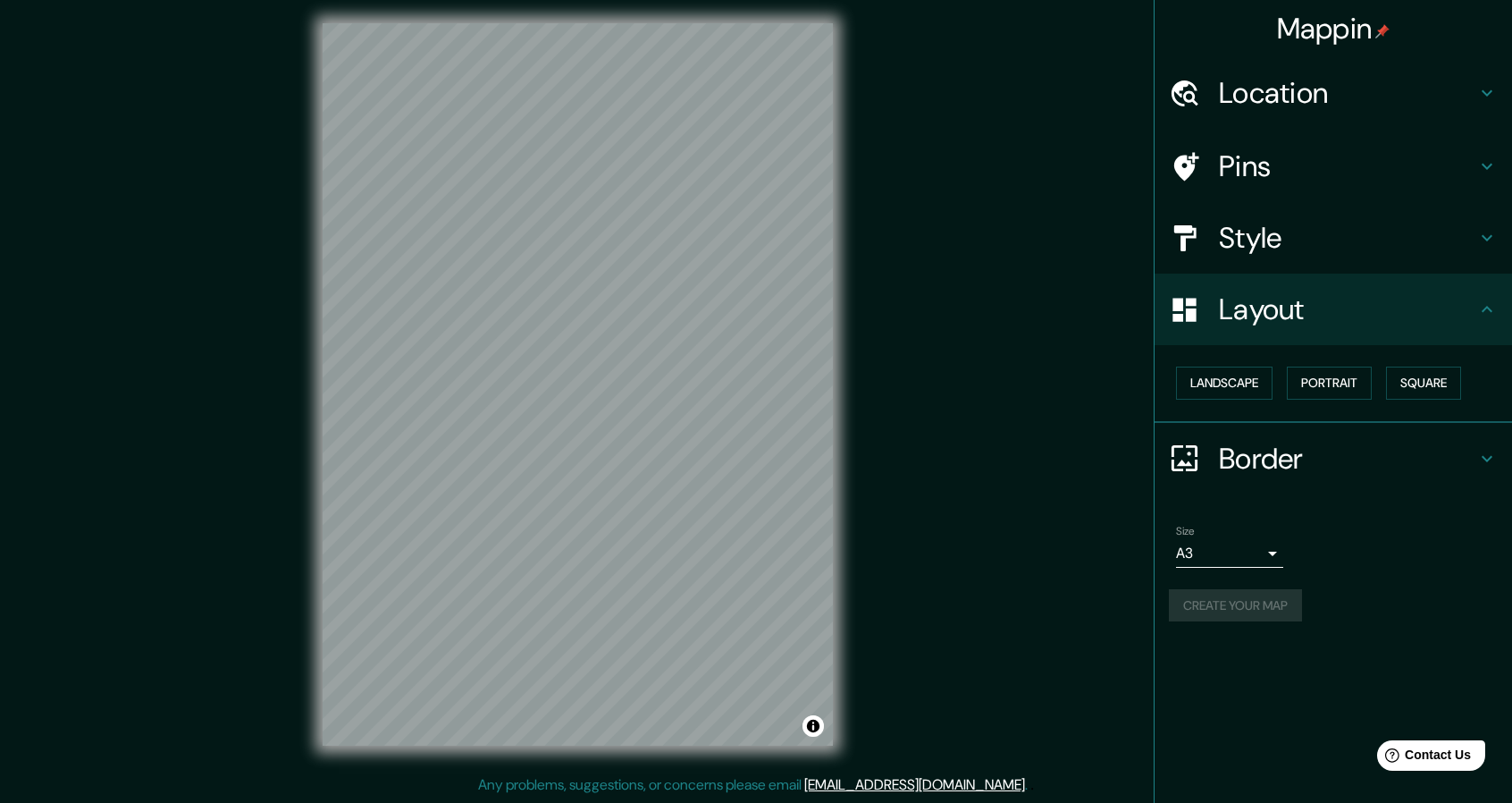
click at [985, 618] on div "Mappin Location Pins Style Layout Landscape Portrait Square Border Choose a bor…" at bounding box center [756, 398] width 1512 height 808
click at [1235, 499] on ul "Location Pins Style Layout Landscape Portrait Square Border Choose a border. Hi…" at bounding box center [1333, 350] width 357 height 585
click at [1340, 522] on div "Size A3 a4" at bounding box center [1333, 546] width 329 height 57
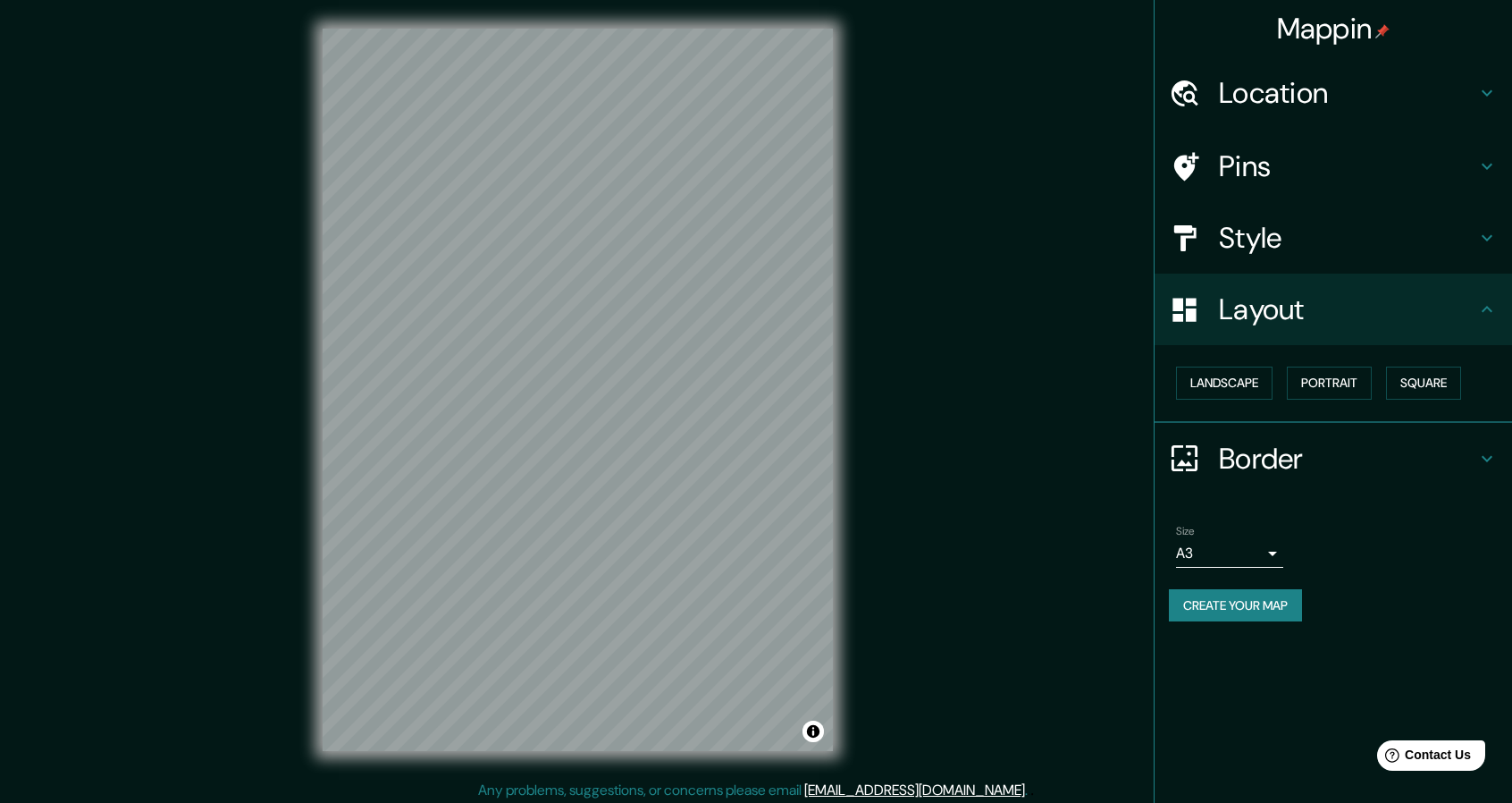
click at [1478, 76] on div "Location" at bounding box center [1333, 93] width 357 height 72
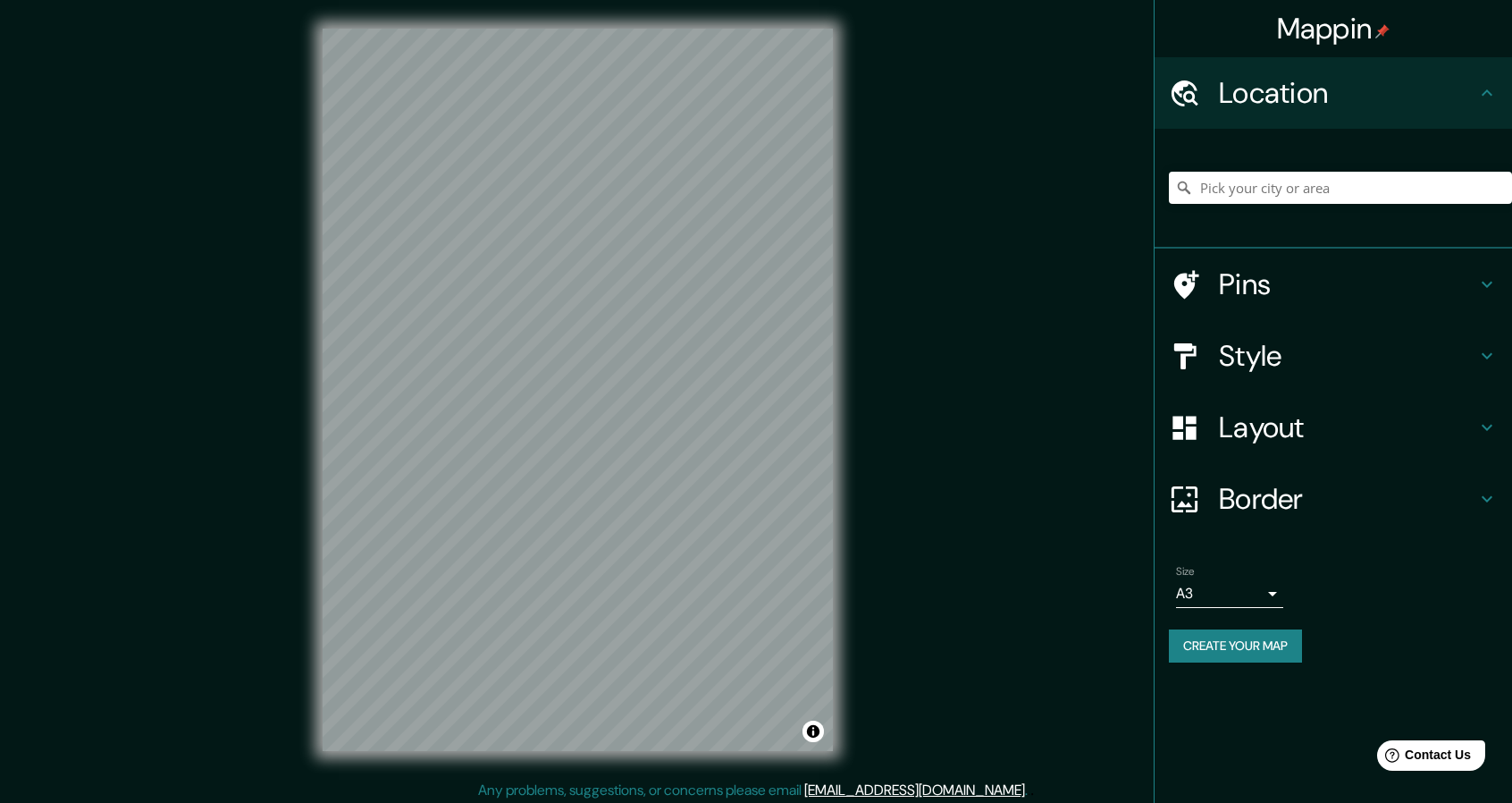
click at [1490, 85] on icon at bounding box center [1487, 93] width 21 height 21
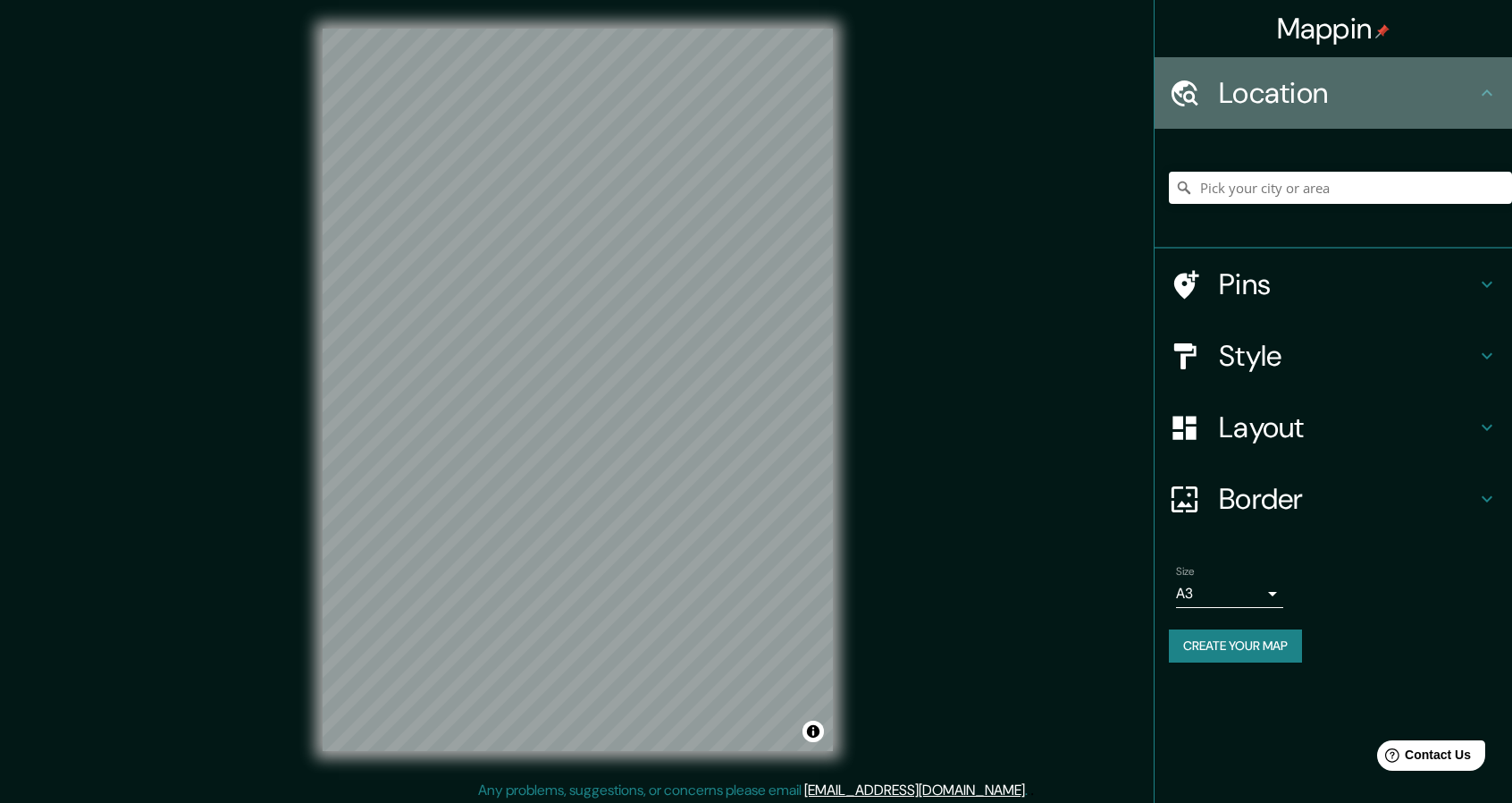
click at [1493, 86] on icon at bounding box center [1487, 93] width 21 height 21
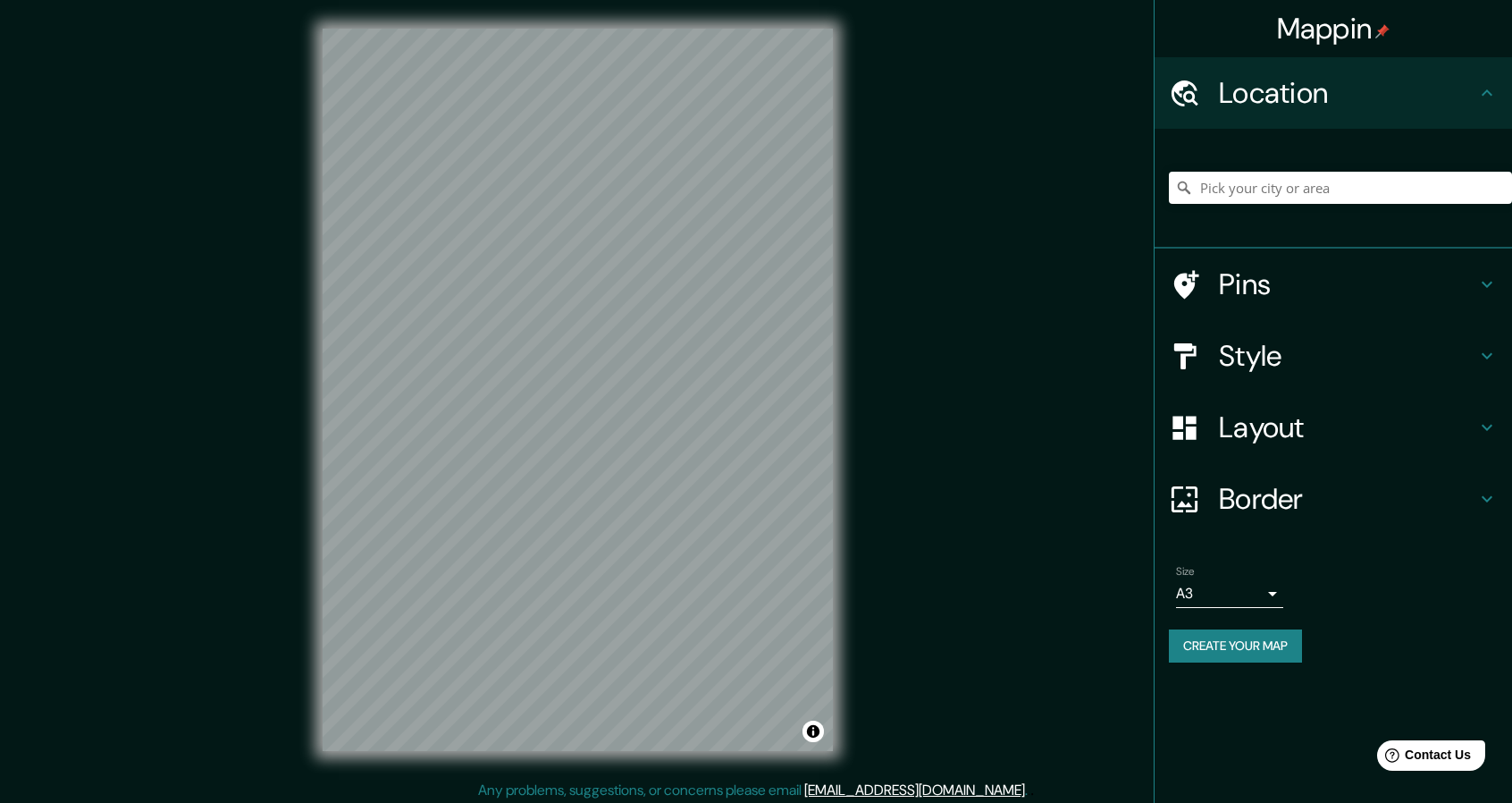
click at [1487, 287] on icon at bounding box center [1487, 285] width 11 height 7
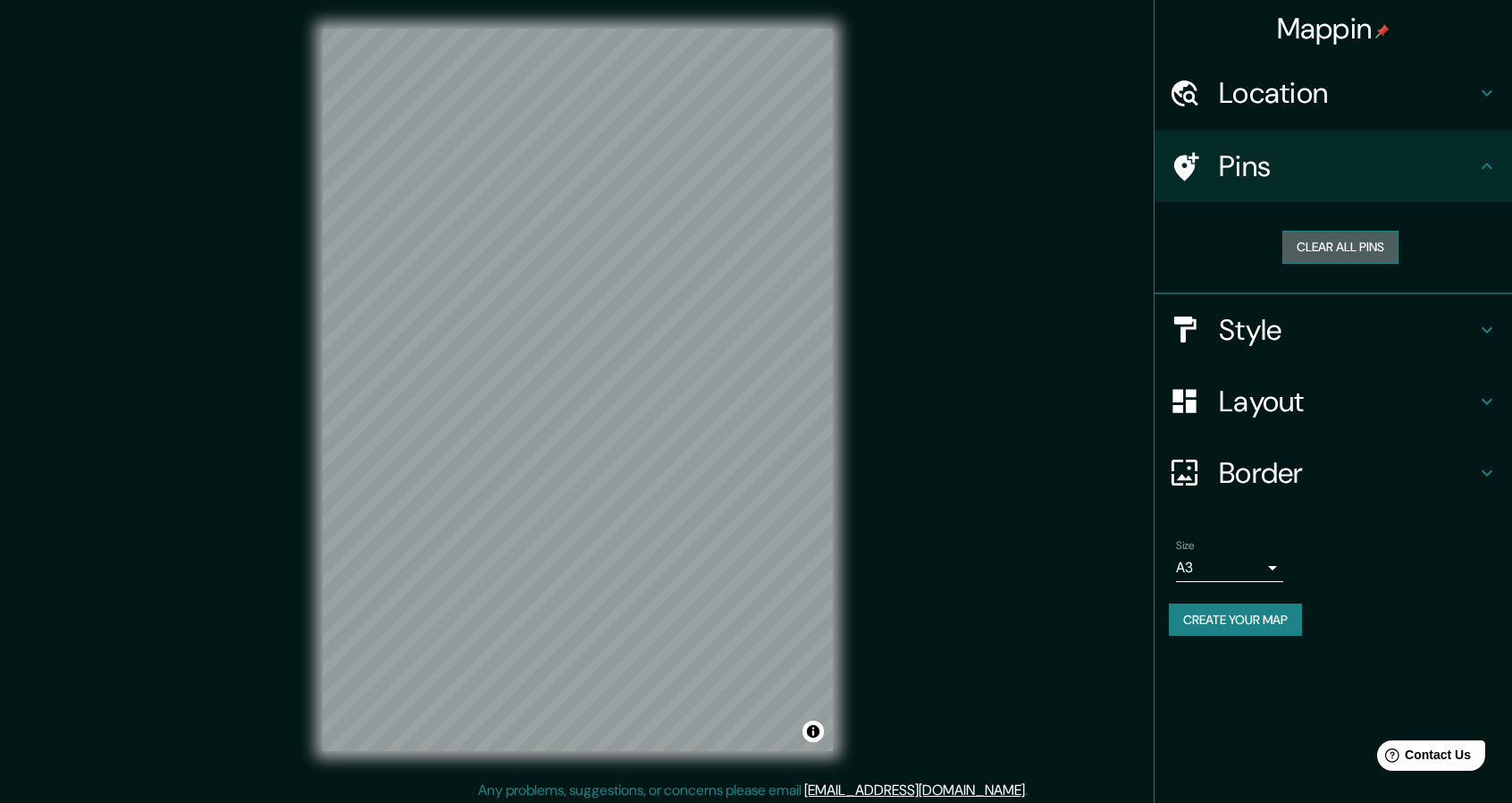
click at [1328, 240] on button "Clear all pins" at bounding box center [1340, 247] width 116 height 34
click at [566, 431] on div at bounding box center [567, 429] width 14 height 14
click at [1274, 333] on h4 "Style" at bounding box center [1347, 330] width 258 height 35
